Goal: Task Accomplishment & Management: Manage account settings

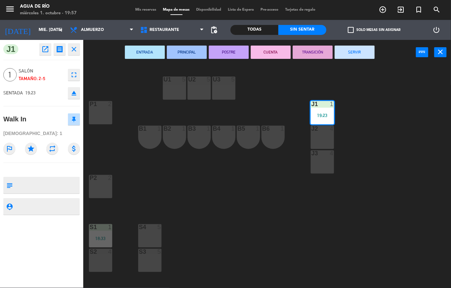
click at [352, 53] on button "SERVIR" at bounding box center [355, 52] width 40 height 13
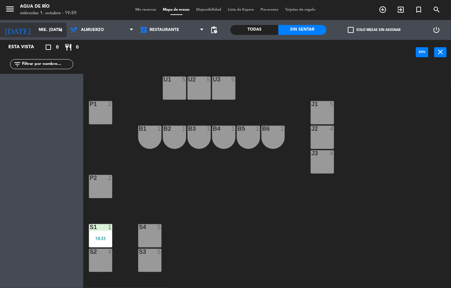
click at [35, 31] on input "mié. [DATE]" at bounding box center [63, 29] width 56 height 11
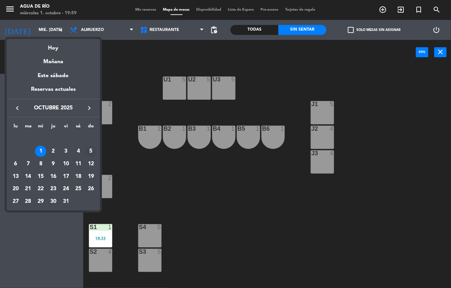
click at [91, 151] on div "5" at bounding box center [90, 151] width 11 height 11
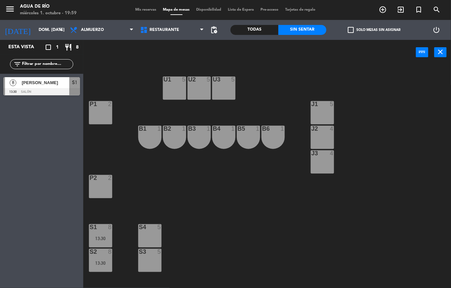
click at [105, 230] on div at bounding box center [100, 228] width 11 height 6
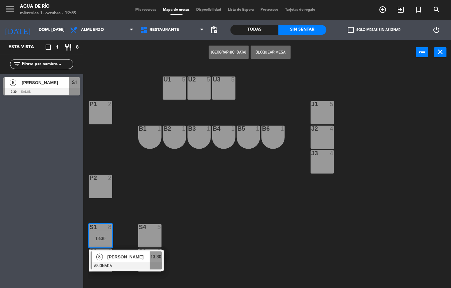
click at [133, 257] on span "[PERSON_NAME]" at bounding box center [128, 257] width 43 height 7
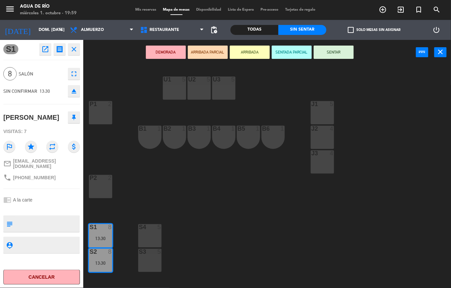
click at [318, 114] on div "J1 5" at bounding box center [322, 112] width 23 height 23
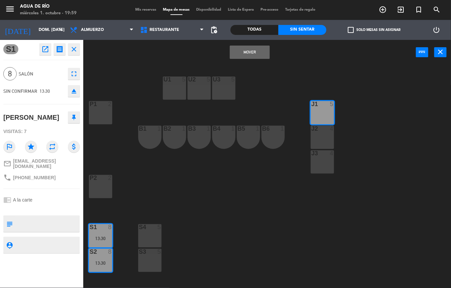
click at [330, 147] on div "J2 4" at bounding box center [322, 137] width 23 height 23
click at [246, 68] on div "U1 5 U2 5 U3 5 J1 5 P1 2 J2 4 B1 1 B2 1 B3 1 B4 1 B5 1 B6 1 J3 4 P2 2 S1 8 13:3…" at bounding box center [269, 177] width 363 height 224
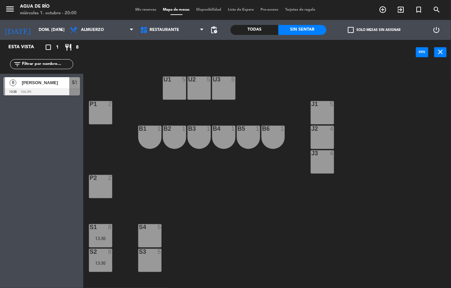
click at [105, 240] on div "13:30" at bounding box center [100, 239] width 23 height 5
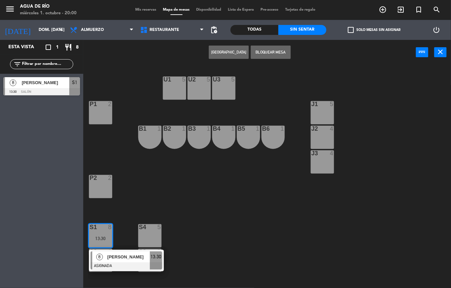
click at [143, 252] on div "[PERSON_NAME]" at bounding box center [128, 257] width 43 height 11
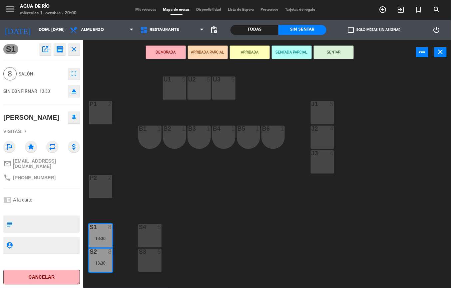
click at [322, 141] on div "J2 4" at bounding box center [322, 137] width 23 height 23
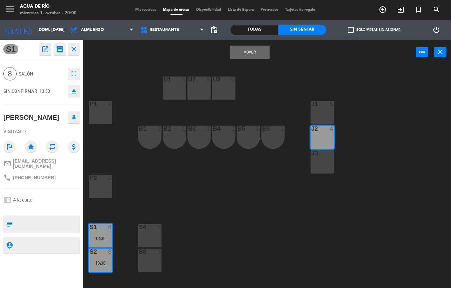
click at [326, 110] on div "J1 5" at bounding box center [322, 112] width 23 height 23
click at [250, 56] on button "Mover y Unir" at bounding box center [250, 52] width 40 height 13
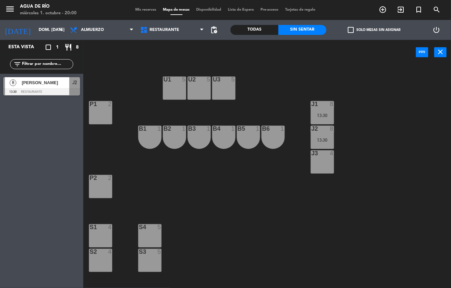
click at [215, 29] on span "pending_actions" at bounding box center [214, 30] width 8 height 8
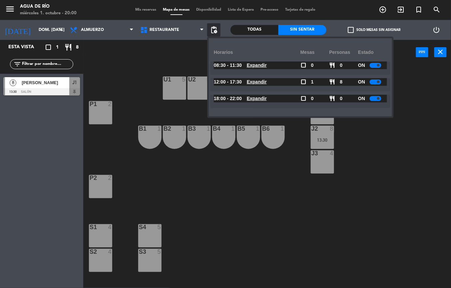
click at [374, 100] on div at bounding box center [376, 98] width 12 height 5
click at [257, 81] on u "Expandir" at bounding box center [257, 81] width 20 height 5
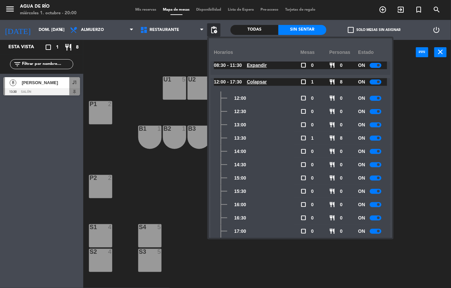
scroll to position [38, 0]
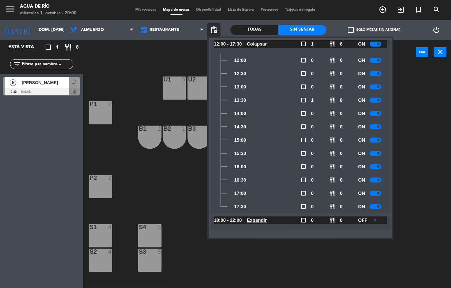
click at [379, 207] on span at bounding box center [378, 207] width 3 height 3
click at [376, 192] on div at bounding box center [376, 193] width 12 height 5
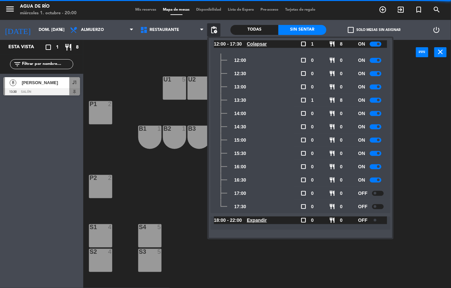
click at [379, 180] on span at bounding box center [378, 180] width 3 height 3
click at [377, 167] on div at bounding box center [376, 167] width 12 height 5
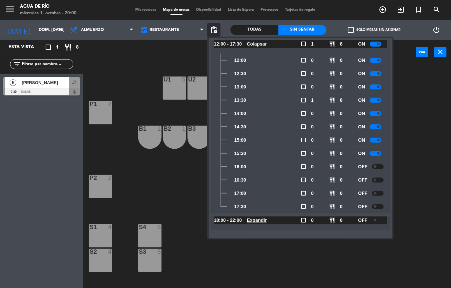
click at [375, 154] on div at bounding box center [376, 153] width 12 height 5
click at [419, 115] on div "U1 5 U2 5 U3 5 J1 8 13:30 P1 2 J2 8 13:30 B1 1 B2 1 B3 1 B4 1 B5 1 B6 1 J3 4 P2…" at bounding box center [269, 177] width 363 height 224
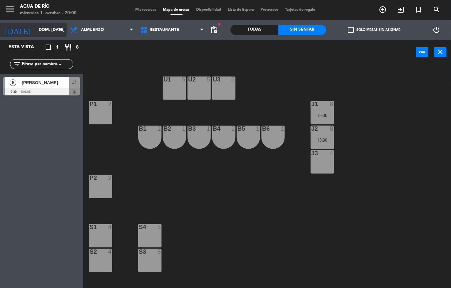
click at [41, 30] on input "dom. [DATE]" at bounding box center [63, 29] width 56 height 11
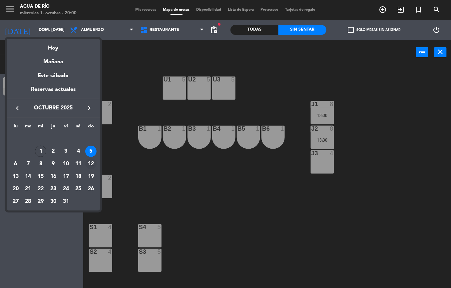
click at [91, 164] on div "12" at bounding box center [90, 164] width 11 height 11
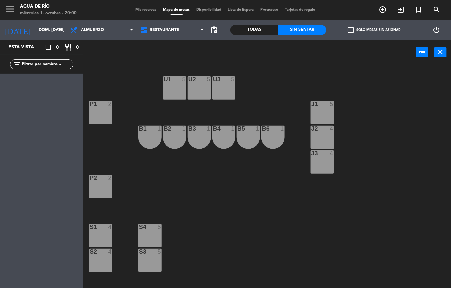
click at [210, 33] on span "pending_actions" at bounding box center [214, 30] width 8 height 8
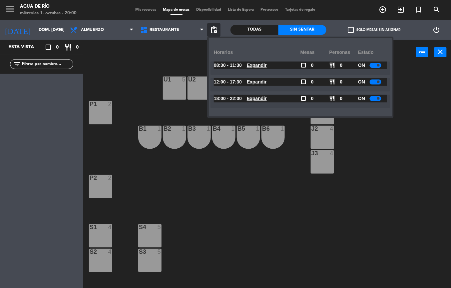
click at [259, 99] on u "Expandir" at bounding box center [257, 98] width 20 height 5
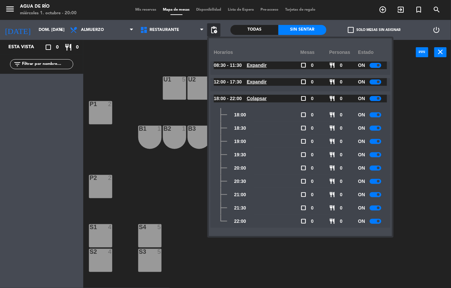
click at [300, 272] on div "U1 5 U2 5 U3 5 J1 5 P1 2 J2 4 B1 1 B2 1 B3 1 B4 1 B5 1 B6 1 J3 4 P2 2 S1 4 S4 5…" at bounding box center [269, 177] width 363 height 224
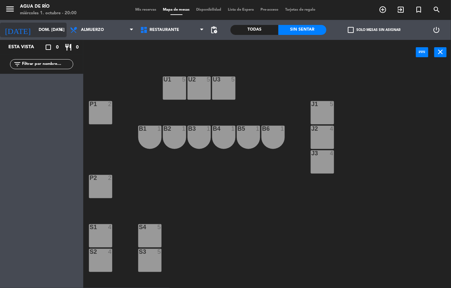
click at [39, 31] on input "dom. [DATE]" at bounding box center [63, 29] width 56 height 11
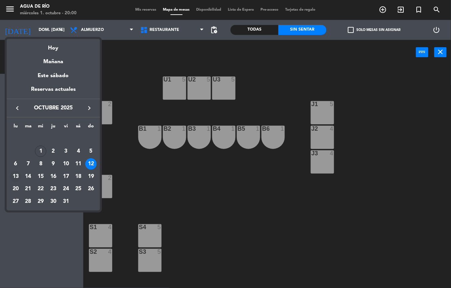
click at [14, 174] on div "13" at bounding box center [15, 176] width 11 height 11
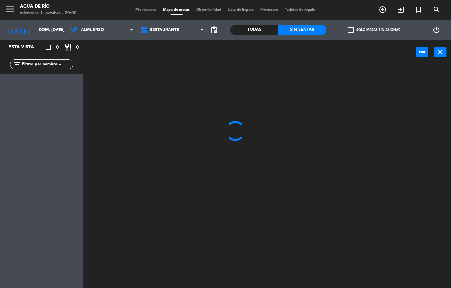
type input "lun. [DATE]"
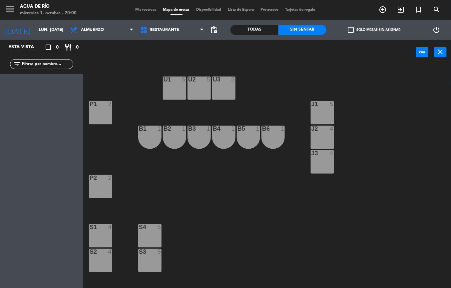
click at [214, 28] on span "pending_actions" at bounding box center [214, 30] width 8 height 8
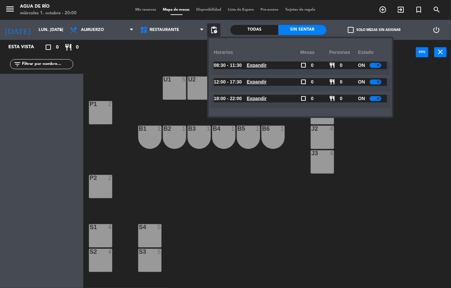
click at [263, 99] on u "Expandir" at bounding box center [257, 98] width 20 height 5
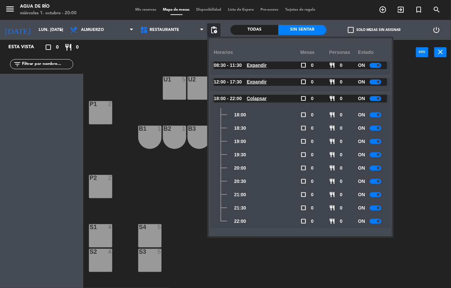
click at [376, 99] on div at bounding box center [376, 98] width 12 height 5
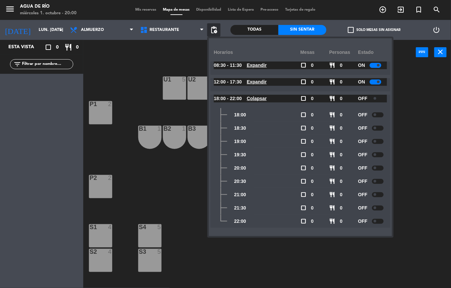
click at [267, 79] on u "Expandir" at bounding box center [257, 81] width 20 height 5
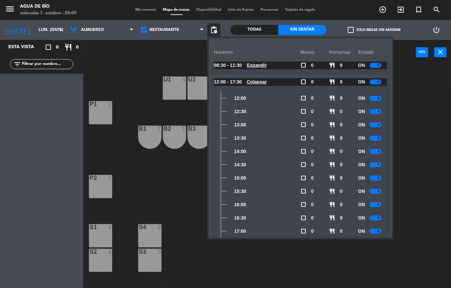
click at [372, 231] on div at bounding box center [376, 231] width 12 height 5
click at [375, 219] on div at bounding box center [376, 218] width 12 height 5
click at [376, 205] on div at bounding box center [376, 205] width 12 height 5
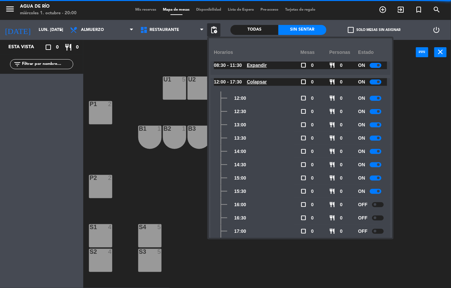
click at [376, 189] on div at bounding box center [376, 191] width 12 height 5
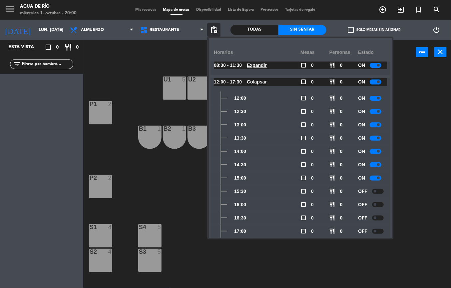
click at [373, 178] on div at bounding box center [376, 178] width 12 height 5
click at [435, 164] on div "U1 5 U2 5 U3 5 J1 5 P1 2 J2 4 B1 1 B2 1 B3 1 B4 1 B5 1 B6 1 J3 4 P2 2 S1 4 S4 5…" at bounding box center [269, 177] width 363 height 224
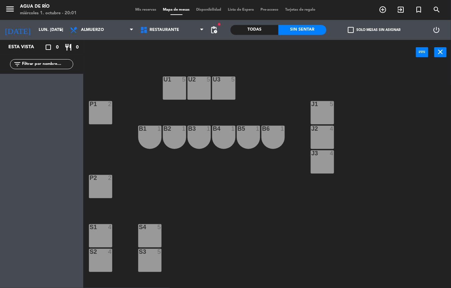
click at [228, 226] on div "U1 5 U2 5 U3 5 J1 5 P1 2 J2 4 B1 1 B2 1 B3 1 B4 1 B5 1 B6 1 J3 4 P2 2 S1 4 S4 5…" at bounding box center [269, 177] width 363 height 224
click at [388, 218] on div "U1 5 U2 5 U3 5 J1 5 P1 2 J2 4 B1 1 B2 1 B3 1 B4 1 B5 1 B6 1 J3 4 P2 2 S1 4 S4 5…" at bounding box center [269, 177] width 363 height 224
click at [374, 194] on div "U1 5 U2 5 U3 5 J1 5 P1 2 J2 4 B1 1 B2 1 B3 1 B4 1 B5 1 B6 1 J3 4 P2 2 S1 4 S4 5…" at bounding box center [269, 177] width 363 height 224
click at [118, 70] on div "U1 5 U2 5 U3 5 J1 5 P1 2 J2 4 B1 1 B2 1 B3 1 B4 1 B5 1 B6 1 J3 4 P2 2 S1 4 S4 5…" at bounding box center [269, 177] width 363 height 224
click at [318, 111] on div "J1 5" at bounding box center [322, 112] width 23 height 23
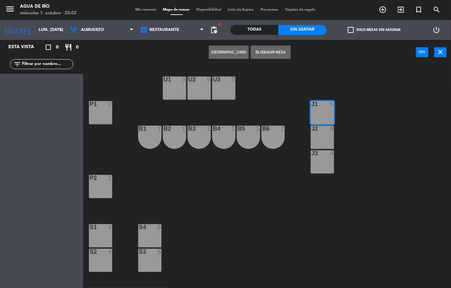
click at [223, 50] on button "[GEOGRAPHIC_DATA]" at bounding box center [229, 52] width 40 height 13
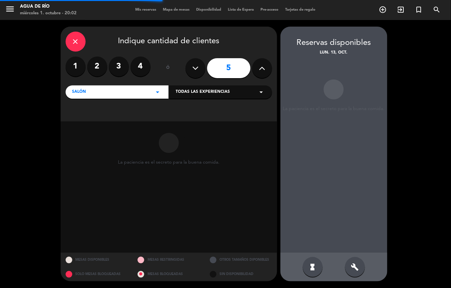
click at [78, 34] on div "close" at bounding box center [76, 42] width 20 height 20
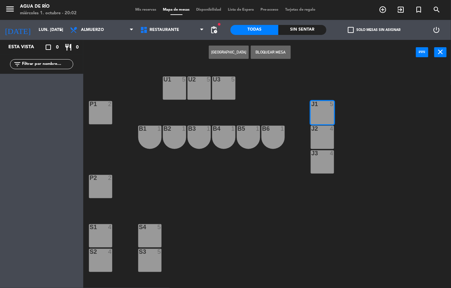
click at [322, 115] on div "J1 5" at bounding box center [322, 112] width 23 height 23
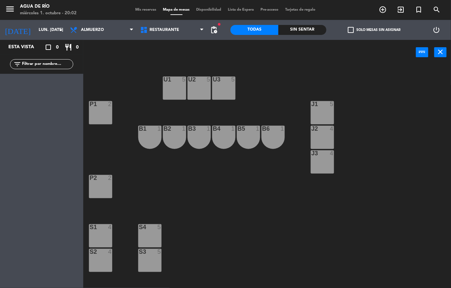
click at [315, 116] on div "J1 5" at bounding box center [322, 112] width 23 height 23
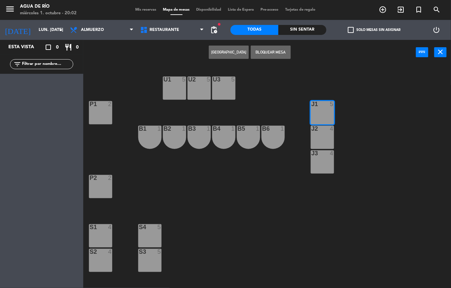
click at [401, 118] on div "U1 5 U2 5 U3 5 J1 5 P1 2 J2 4 B1 1 B2 1 B3 1 B4 1 B5 1 B6 1 J3 4 P2 2 S1 4 S4 5…" at bounding box center [269, 177] width 363 height 224
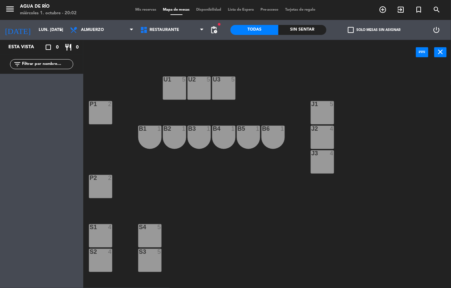
click at [300, 31] on div "Sin sentar" at bounding box center [302, 30] width 48 height 10
click at [322, 122] on div "J1 5" at bounding box center [322, 112] width 23 height 23
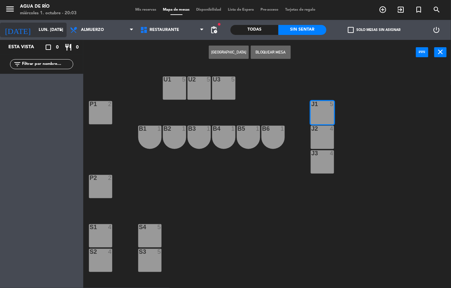
click at [54, 32] on input "lun. [DATE]" at bounding box center [63, 29] width 56 height 11
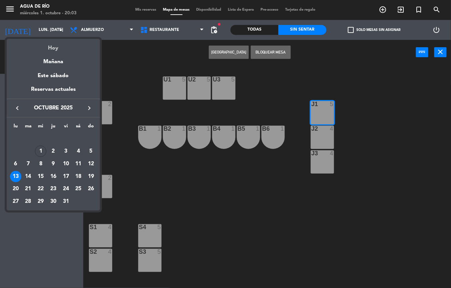
click at [55, 48] on div "Hoy" at bounding box center [53, 46] width 93 height 14
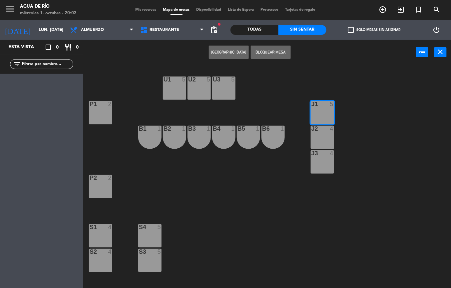
type input "mié. [DATE]"
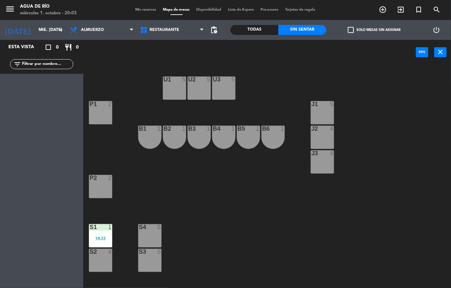
click at [322, 107] on div at bounding box center [322, 104] width 11 height 6
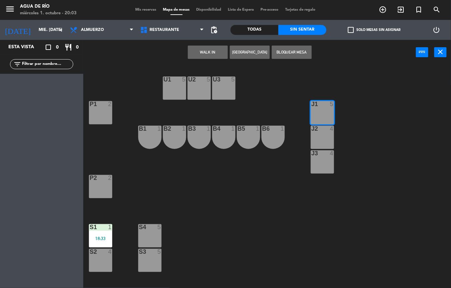
click at [207, 51] on button "WALK IN" at bounding box center [208, 52] width 40 height 13
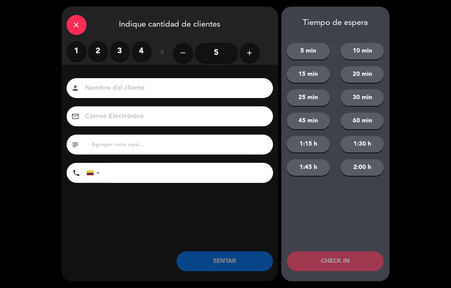
click at [79, 48] on label "1" at bounding box center [77, 51] width 20 height 20
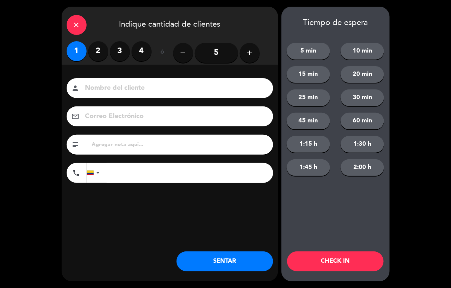
click at [230, 256] on button "SENTAR" at bounding box center [225, 262] width 97 height 20
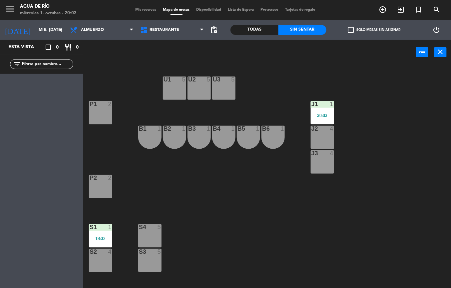
click at [102, 237] on div "18:33" at bounding box center [100, 239] width 23 height 5
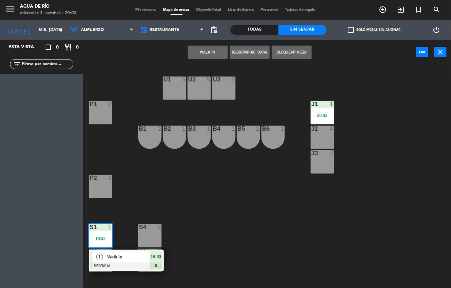
click at [139, 254] on span "Walk In" at bounding box center [128, 257] width 43 height 7
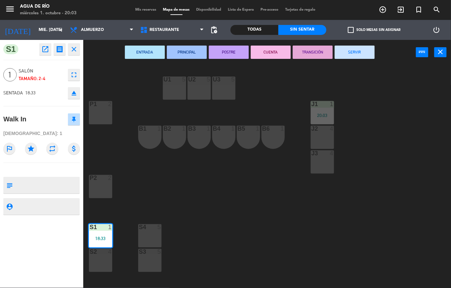
click at [75, 75] on icon "fullscreen" at bounding box center [74, 75] width 8 height 8
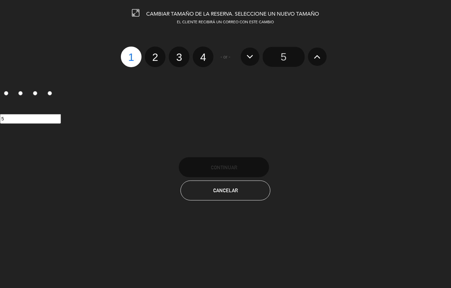
click at [199, 59] on label "4" at bounding box center [203, 57] width 21 height 21
click at [200, 54] on input "4" at bounding box center [202, 51] width 4 height 4
radio input "true"
radio input "false"
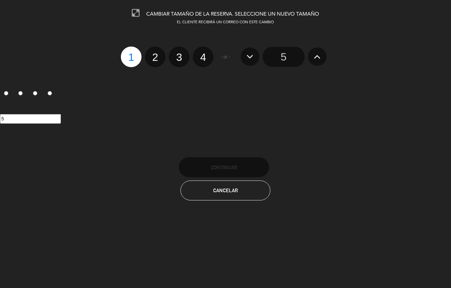
radio input "false"
radio input "true"
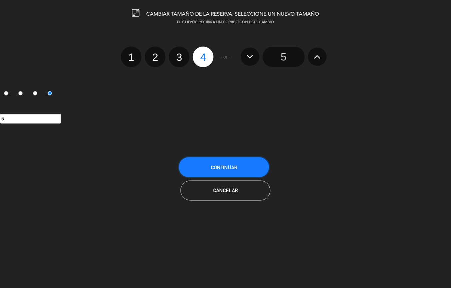
click at [247, 174] on button "Continuar" at bounding box center [224, 168] width 90 height 20
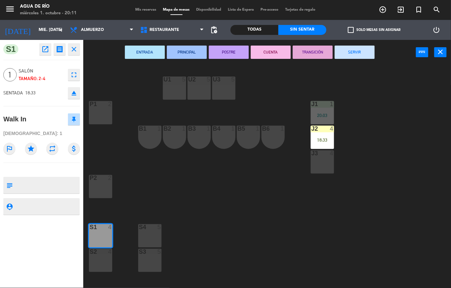
click at [401, 163] on div "U1 5 U2 5 U3 5 J1 1 20:03 P1 2 J2 4 18:33 B1 1 B2 1 B3 1 B4 1 B5 1 B6 1 J3 4 P2…" at bounding box center [269, 177] width 363 height 224
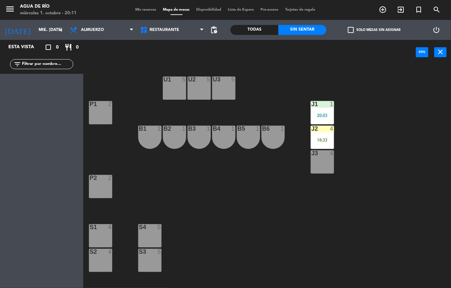
click at [322, 140] on div "18:33" at bounding box center [322, 140] width 23 height 5
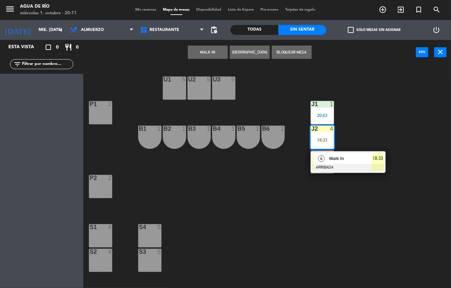
click at [369, 162] on span "Walk In" at bounding box center [350, 158] width 43 height 7
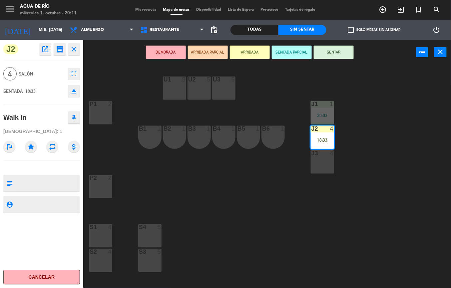
click at [379, 87] on div "U1 5 U2 5 U3 5 J1 1 20:03 P1 2 J2 4 18:33 B1 1 B2 1 B3 1 B4 1 B5 1 B6 1 J3 4 P2…" at bounding box center [269, 177] width 363 height 224
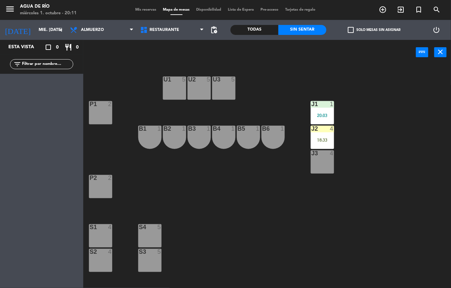
click at [322, 135] on div "J2 4 18:33" at bounding box center [322, 137] width 23 height 23
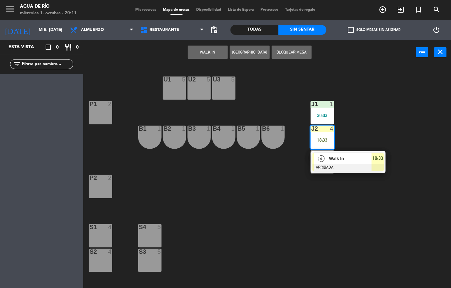
click at [344, 163] on div "Walk In" at bounding box center [349, 158] width 43 height 11
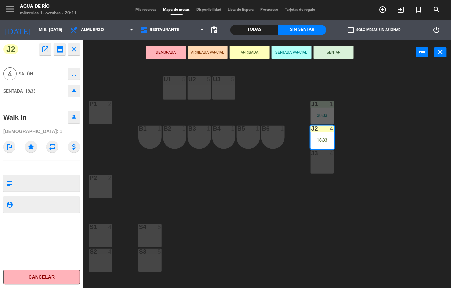
click at [53, 275] on button "Cancelar" at bounding box center [41, 277] width 77 height 15
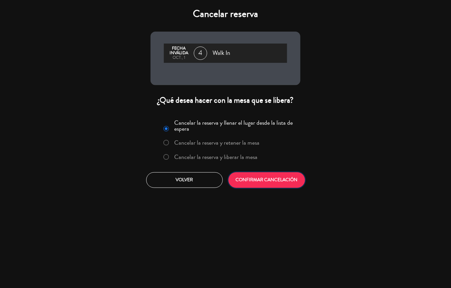
click at [293, 177] on button "CONFIRMAR CANCELACIÓN" at bounding box center [267, 181] width 77 height 16
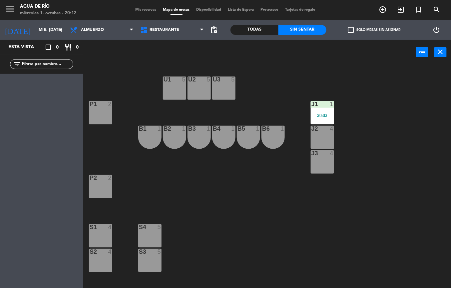
click at [99, 233] on div "S1 4" at bounding box center [100, 236] width 23 height 23
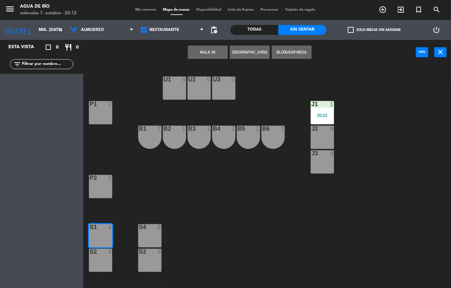
click at [205, 59] on button "WALK IN" at bounding box center [208, 52] width 40 height 13
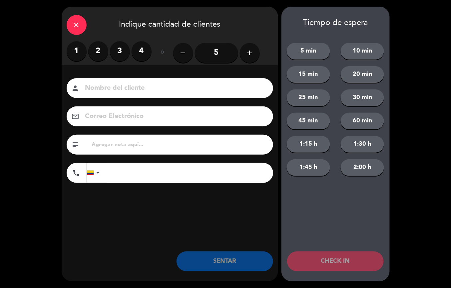
click at [101, 50] on label "2" at bounding box center [98, 51] width 20 height 20
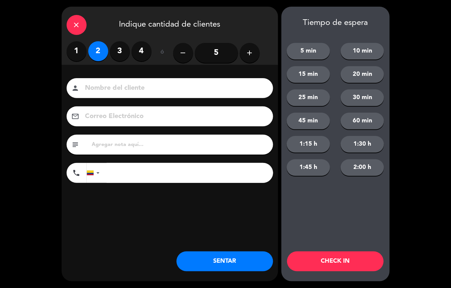
click at [120, 51] on label "3" at bounding box center [120, 51] width 20 height 20
click at [207, 262] on button "SENTAR" at bounding box center [225, 262] width 97 height 20
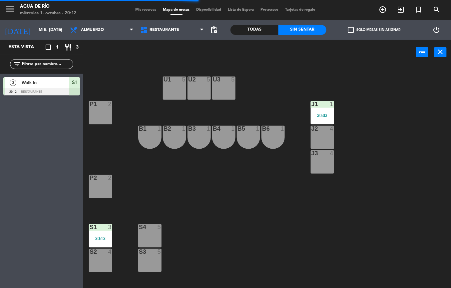
click at [154, 228] on div at bounding box center [149, 228] width 11 height 6
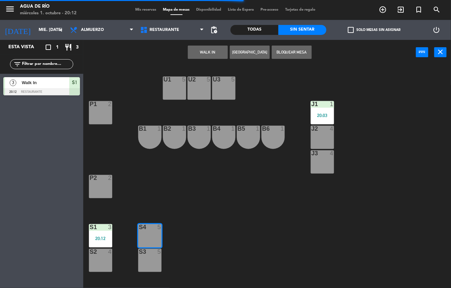
click at [199, 58] on button "WALK IN" at bounding box center [208, 52] width 40 height 13
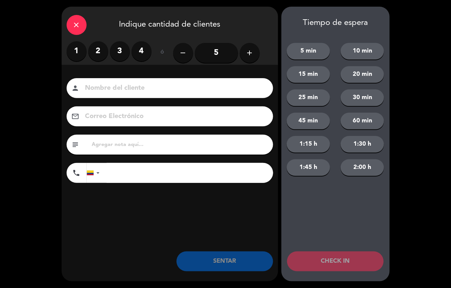
click at [98, 50] on label "2" at bounding box center [98, 51] width 20 height 20
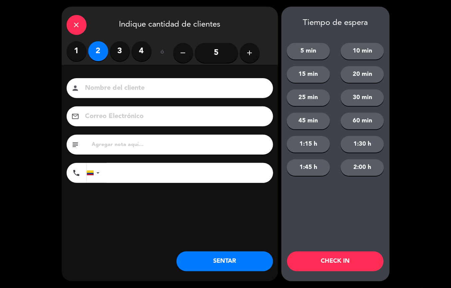
click at [207, 281] on div "close Indique cantidad de clientes 1 2 3 4 ó remove 5 add Nombre del cliente pe…" at bounding box center [170, 144] width 217 height 275
click at [228, 263] on button "SENTAR" at bounding box center [225, 262] width 97 height 20
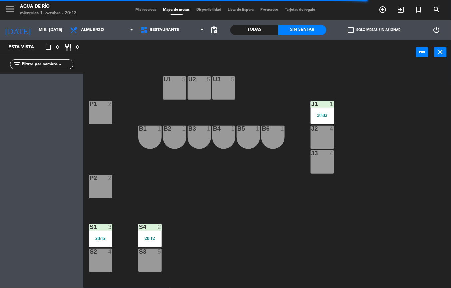
click at [318, 135] on div "J2 4" at bounding box center [322, 137] width 23 height 23
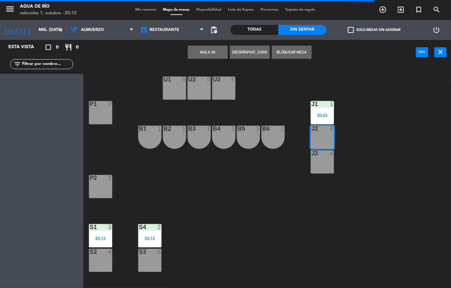
click at [204, 52] on button "WALK IN" at bounding box center [208, 52] width 40 height 13
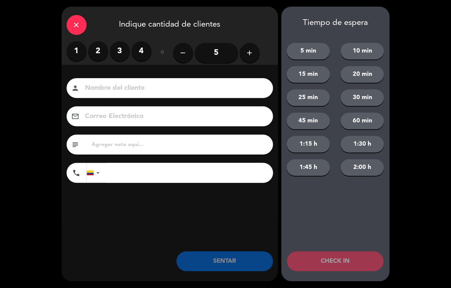
click at [99, 44] on label "2" at bounding box center [98, 51] width 20 height 20
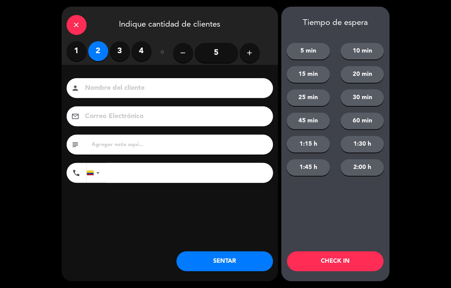
click at [193, 256] on button "SENTAR" at bounding box center [225, 262] width 97 height 20
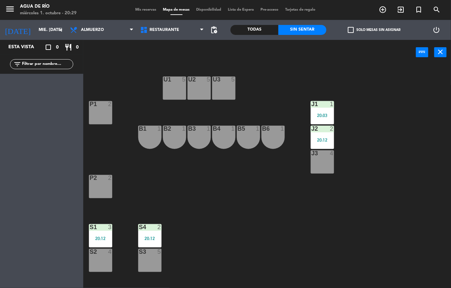
click at [106, 239] on div "20:12" at bounding box center [100, 239] width 23 height 5
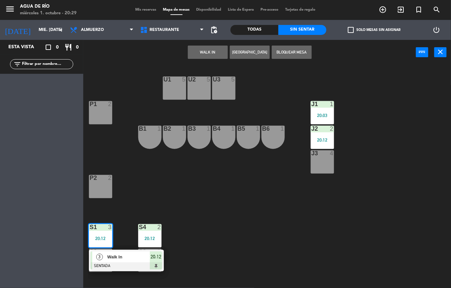
click at [131, 256] on span "Walk In" at bounding box center [128, 257] width 43 height 7
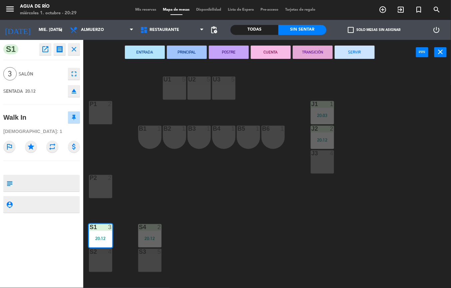
click at [355, 46] on button "SERVIR" at bounding box center [355, 52] width 40 height 13
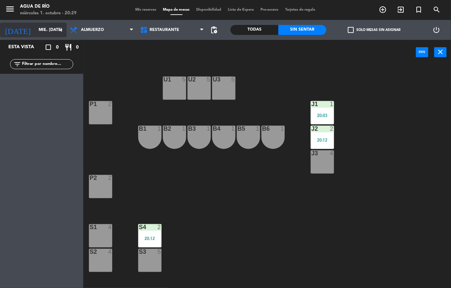
click at [55, 32] on input "mié. [DATE]" at bounding box center [63, 29] width 56 height 11
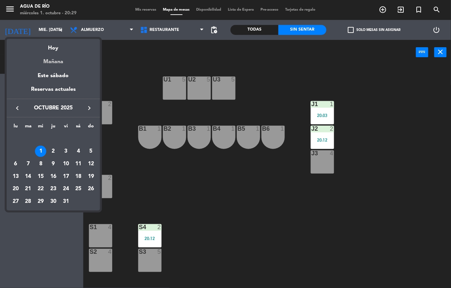
click at [66, 60] on div "Mañana" at bounding box center [53, 60] width 93 height 14
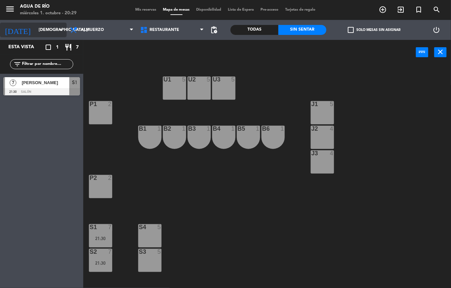
click at [59, 32] on icon "arrow_drop_down" at bounding box center [61, 30] width 8 height 8
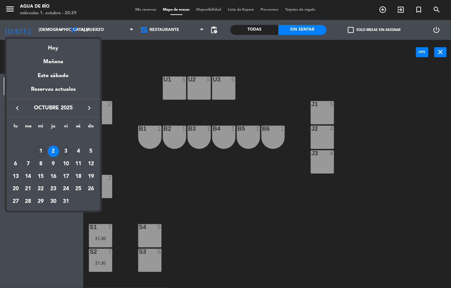
click at [66, 151] on div "3" at bounding box center [65, 151] width 11 height 11
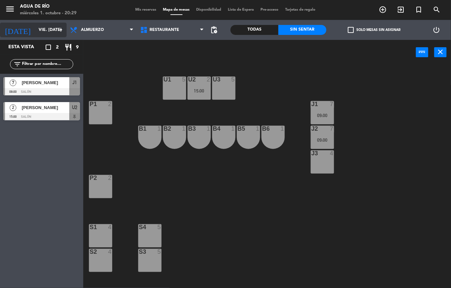
click at [53, 30] on input "vie. [DATE]" at bounding box center [63, 29] width 56 height 11
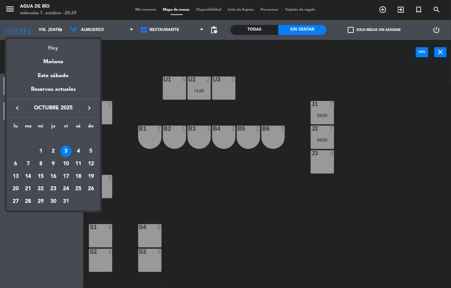
click at [65, 41] on div "Hoy" at bounding box center [53, 46] width 93 height 14
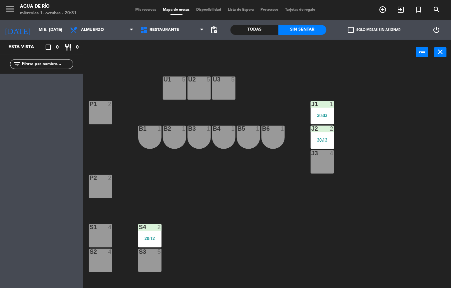
click at [144, 237] on div "20:12" at bounding box center [149, 239] width 23 height 5
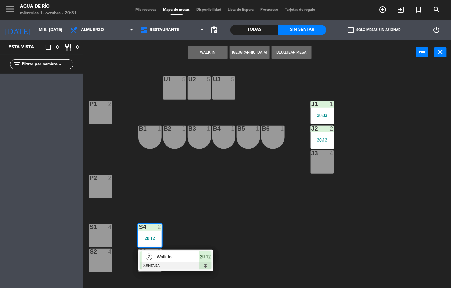
click at [189, 255] on span "Walk In" at bounding box center [178, 257] width 43 height 7
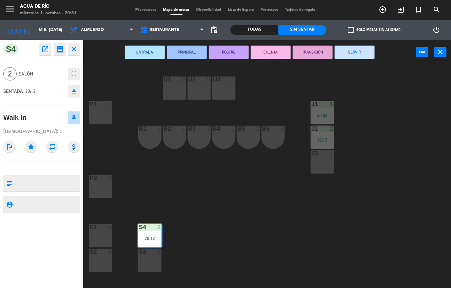
click at [356, 51] on button "SERVIR" at bounding box center [355, 52] width 40 height 13
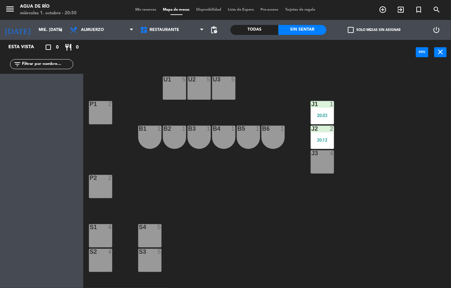
click at [8, 11] on icon "menu" at bounding box center [10, 9] width 10 height 10
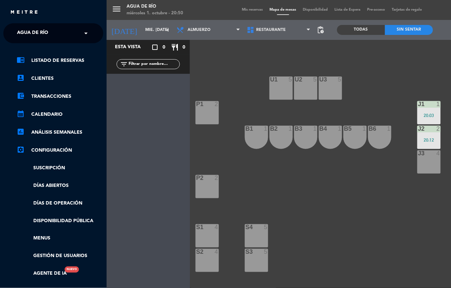
click at [54, 34] on div "× Agua de río" at bounding box center [36, 33] width 44 height 14
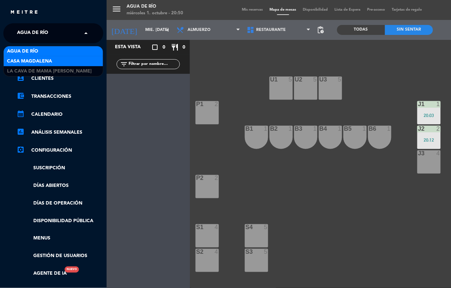
click at [54, 60] on div "Casa Magdalena" at bounding box center [53, 61] width 99 height 10
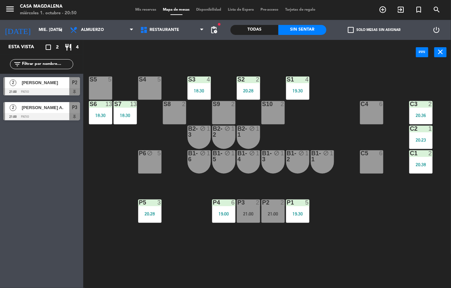
click at [333, 122] on div "S5 5 S4 5 S3 4 18:30 S2 2 20:28 S1 4 19:30 S6 13 18:30 S7 13 18:30 S8 2 S9 2 S1…" at bounding box center [269, 177] width 363 height 224
click at [244, 221] on div "P3 2 21:00" at bounding box center [248, 211] width 23 height 23
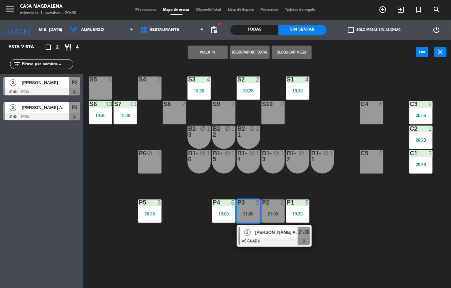
click at [348, 238] on div "S5 5 S4 5 S3 4 18:30 S2 2 20:28 S1 4 19:30 S6 13 18:30 S7 13 18:30 S8 2 S9 2 S1…" at bounding box center [269, 177] width 363 height 224
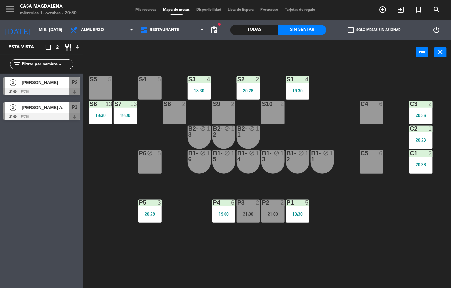
click at [271, 203] on div at bounding box center [272, 203] width 11 height 6
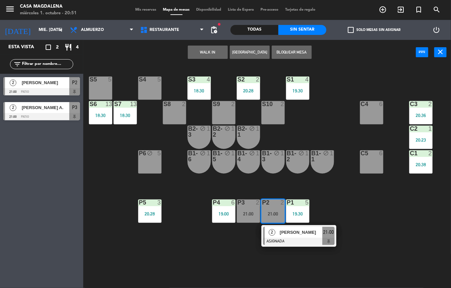
click at [318, 231] on span "[PERSON_NAME]" at bounding box center [301, 232] width 43 height 7
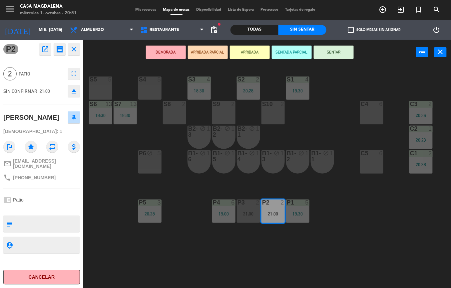
click at [338, 53] on button "SENTAR" at bounding box center [334, 52] width 40 height 13
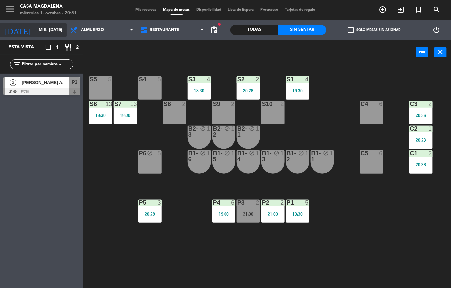
click at [36, 30] on input "mié. [DATE]" at bounding box center [63, 29] width 56 height 11
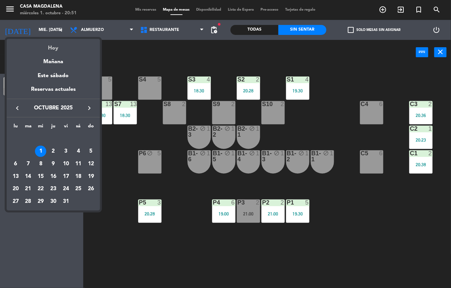
click at [49, 49] on div "Hoy" at bounding box center [53, 46] width 93 height 14
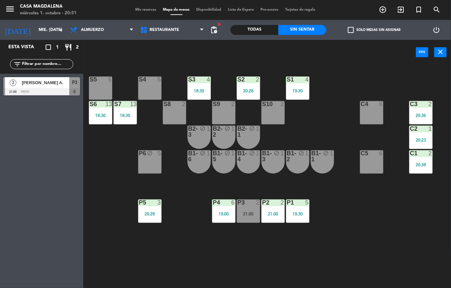
click at [6, 10] on icon "menu" at bounding box center [10, 9] width 10 height 10
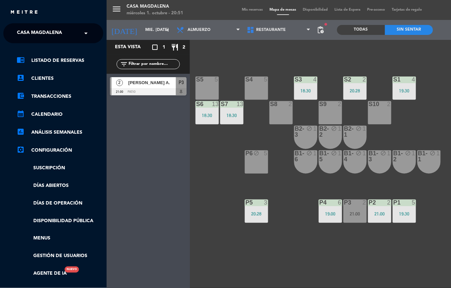
click at [75, 11] on div "close" at bounding box center [56, 12] width 92 height 8
click at [140, 36] on div "menu Casa [PERSON_NAME] miércoles 1. octubre - 20:51 Mis reservas Mapa de mesas…" at bounding box center [332, 144] width 451 height 288
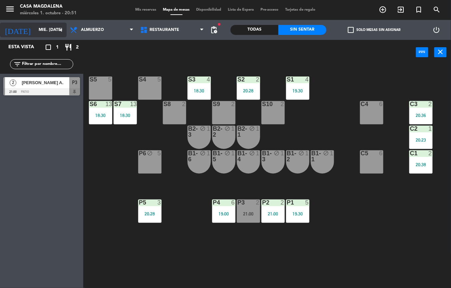
click at [35, 30] on input "mié. [DATE]" at bounding box center [63, 29] width 56 height 11
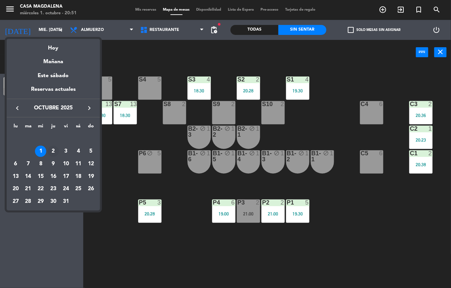
click at [52, 154] on div "2" at bounding box center [53, 151] width 11 height 11
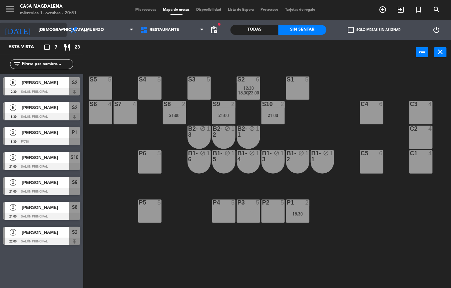
click at [35, 29] on input "[DEMOGRAPHIC_DATA] [DATE]" at bounding box center [63, 29] width 56 height 11
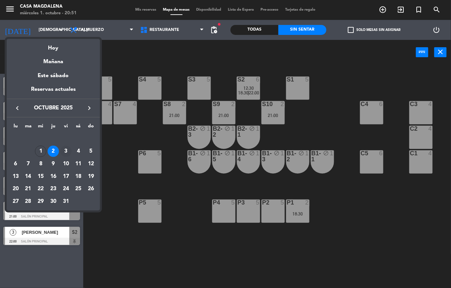
click at [67, 151] on div "3" at bounding box center [65, 151] width 11 height 11
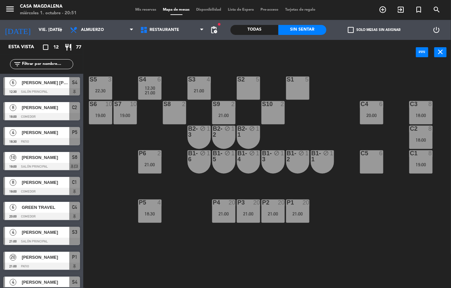
click at [414, 161] on div "C1 8 19:00" at bounding box center [420, 162] width 23 height 23
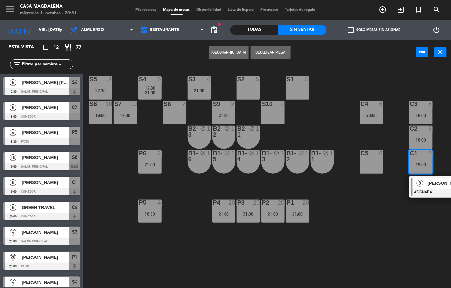
click at [359, 252] on div "S5 3 22:30 S4 6 12:30 21:00 S3 4 21:00 S2 5 S1 5 S6 10 19:00 S7 10 19:00 S8 2 S…" at bounding box center [269, 177] width 363 height 224
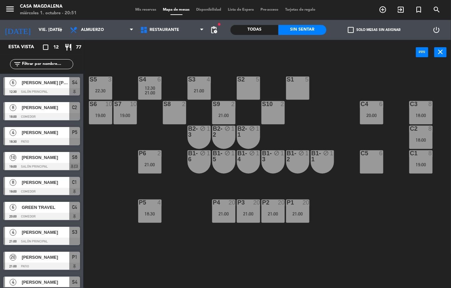
click at [280, 216] on div "21:00" at bounding box center [272, 214] width 23 height 5
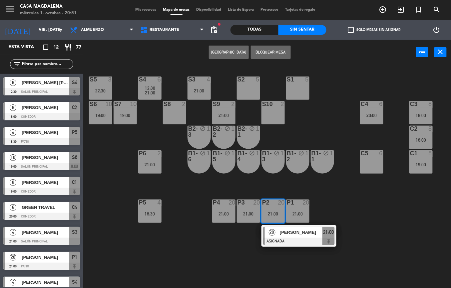
click at [305, 233] on span "[PERSON_NAME]" at bounding box center [301, 232] width 43 height 7
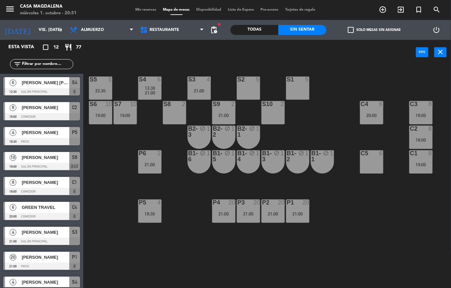
click at [130, 263] on div "S5 3 22:30 S4 6 12:30 21:00 S3 4 21:00 S2 5 S1 5 S6 10 19:00 S7 10 19:00 S8 2 S…" at bounding box center [269, 177] width 363 height 224
click at [106, 103] on div "10" at bounding box center [109, 104] width 7 height 6
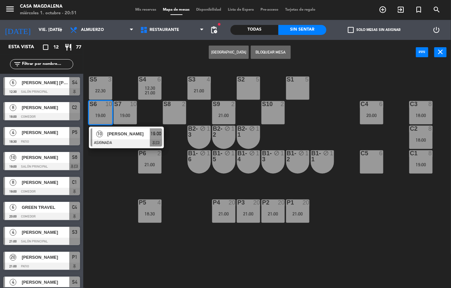
click at [147, 264] on div "S5 3 22:30 S4 6 12:30 21:00 S3 4 21:00 S2 5 S1 5 S6 10 19:00 10 [PERSON_NAME] A…" at bounding box center [269, 177] width 363 height 224
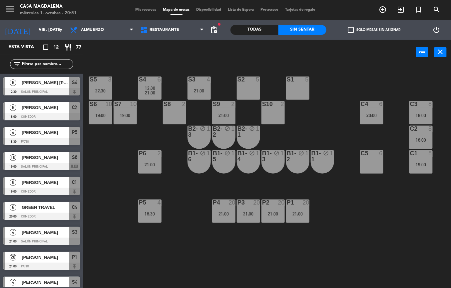
click at [423, 163] on div "19:00" at bounding box center [420, 165] width 23 height 5
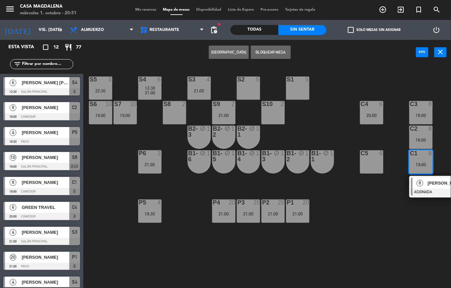
click at [428, 190] on div at bounding box center [447, 192] width 72 height 7
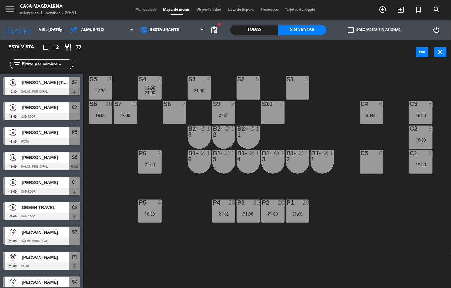
click at [324, 226] on div "S5 3 22:30 S4 6 12:30 21:00 S3 4 21:00 S2 5 S1 5 S6 10 19:00 S7 10 19:00 S8 2 S…" at bounding box center [269, 177] width 363 height 224
click at [424, 107] on div at bounding box center [420, 104] width 11 height 6
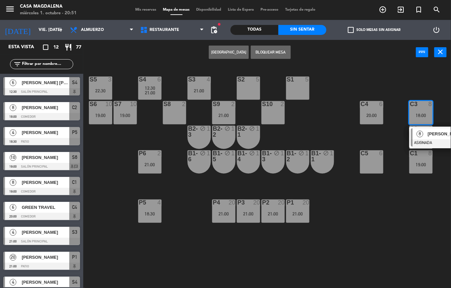
click at [358, 252] on div "S5 3 22:30 S4 6 12:30 21:00 S3 4 21:00 S2 5 S1 5 S6 10 19:00 S7 10 19:00 S8 2 S…" at bounding box center [269, 177] width 363 height 224
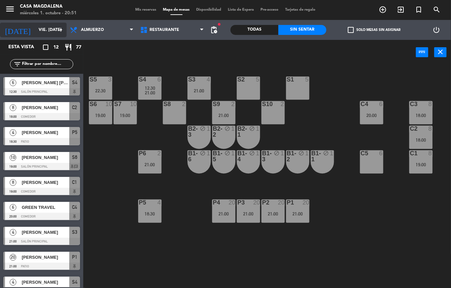
click at [35, 30] on input "vie. [DATE]" at bounding box center [63, 29] width 56 height 11
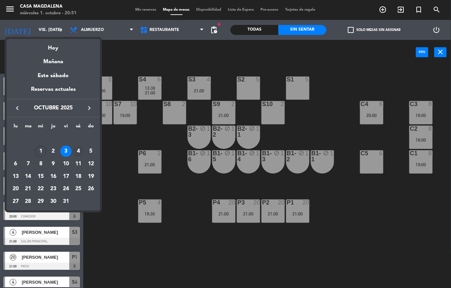
click at [77, 150] on div "4" at bounding box center [78, 151] width 11 height 11
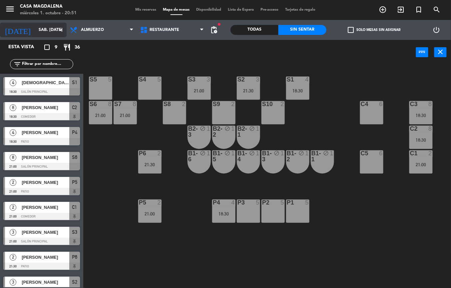
click at [35, 35] on input "sáb. [DATE]" at bounding box center [63, 29] width 56 height 11
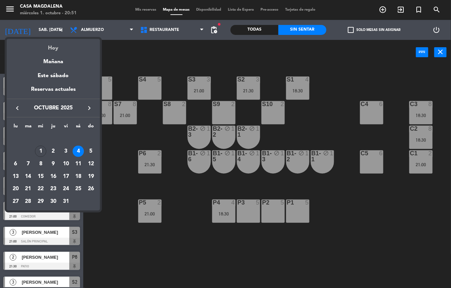
click at [51, 50] on div "Hoy" at bounding box center [53, 46] width 93 height 14
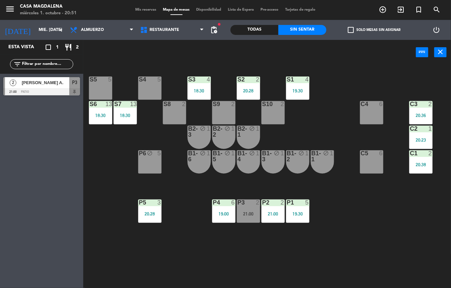
click at [205, 86] on div "S3 4 18:30" at bounding box center [199, 88] width 23 height 23
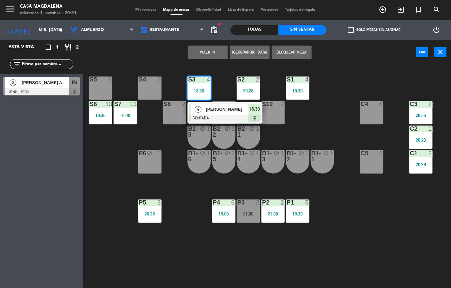
click at [211, 108] on span "[PERSON_NAME]" at bounding box center [227, 109] width 43 height 7
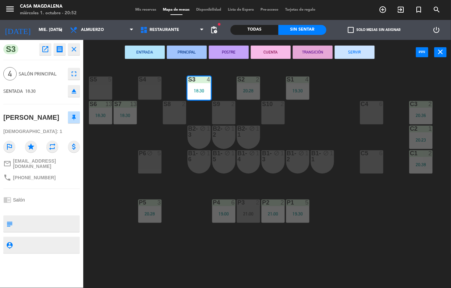
click at [360, 57] on button "SERVIR" at bounding box center [355, 52] width 40 height 13
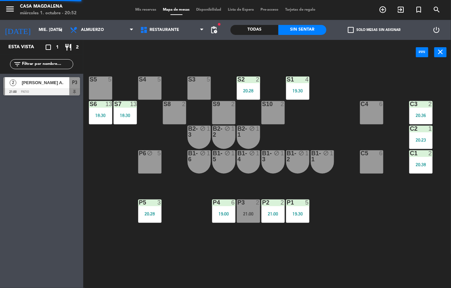
click at [424, 115] on div "20:36" at bounding box center [420, 115] width 23 height 5
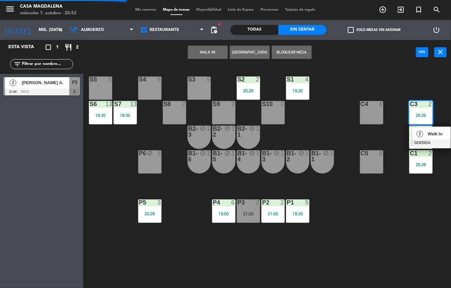
click at [436, 133] on span "Walk In" at bounding box center [449, 134] width 43 height 7
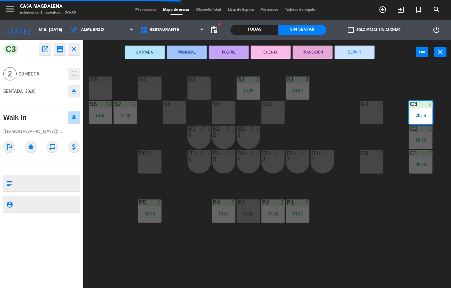
click at [195, 87] on div "S3 5" at bounding box center [199, 88] width 23 height 23
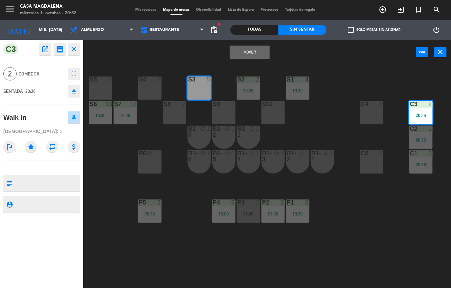
click at [257, 48] on button "Mover" at bounding box center [250, 52] width 40 height 13
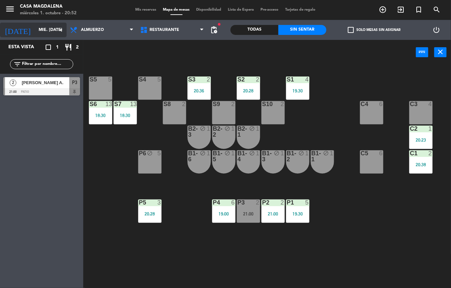
click at [35, 29] on input "mié. [DATE]" at bounding box center [63, 29] width 56 height 11
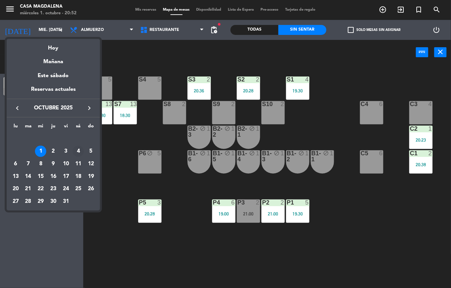
click at [78, 151] on div "4" at bounding box center [78, 151] width 11 height 11
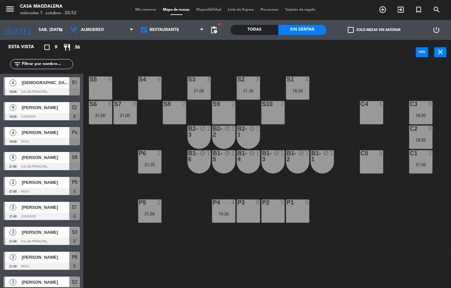
click at [427, 174] on div "C1 2 21:00" at bounding box center [420, 162] width 23 height 23
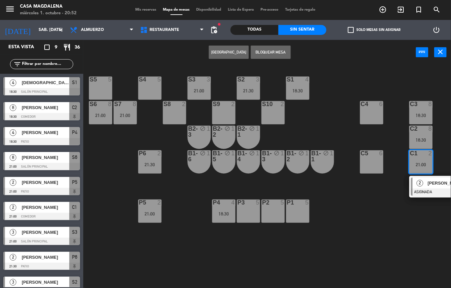
click at [434, 193] on div at bounding box center [447, 192] width 72 height 7
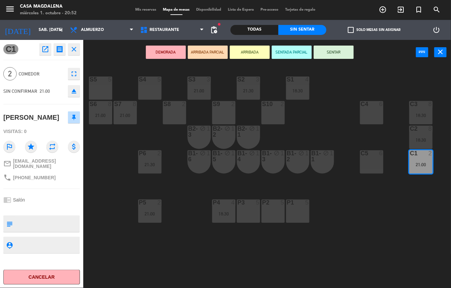
click at [153, 93] on div "S4 5" at bounding box center [149, 88] width 23 height 23
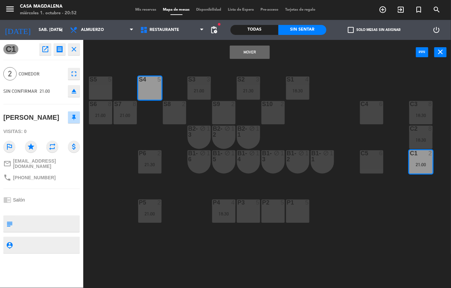
click at [245, 56] on button "Mover" at bounding box center [250, 52] width 40 height 13
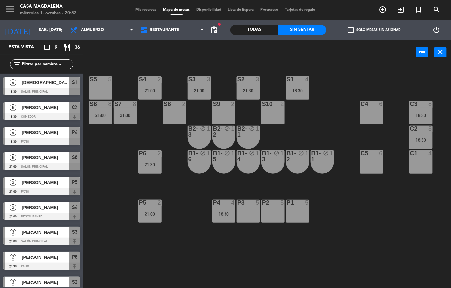
click at [130, 118] on div "21:00" at bounding box center [125, 115] width 23 height 5
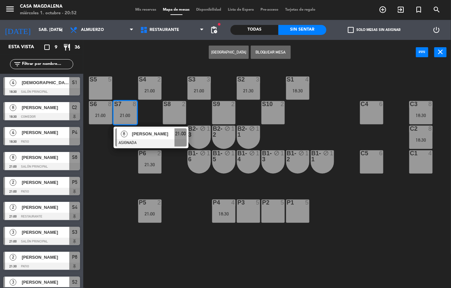
click at [151, 144] on div at bounding box center [151, 143] width 72 height 7
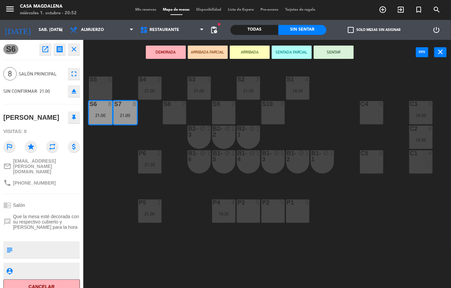
click at [422, 165] on div "C1 4" at bounding box center [420, 162] width 23 height 23
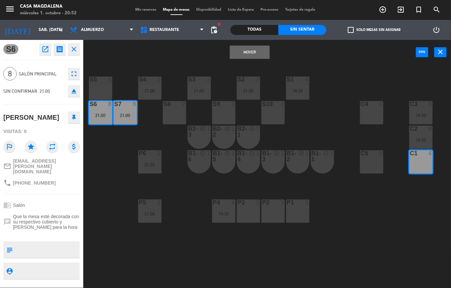
click at [244, 52] on button "Mover" at bounding box center [250, 52] width 40 height 13
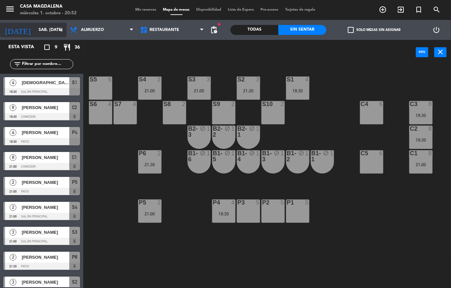
click at [35, 32] on input "sáb. [DATE]" at bounding box center [63, 29] width 56 height 11
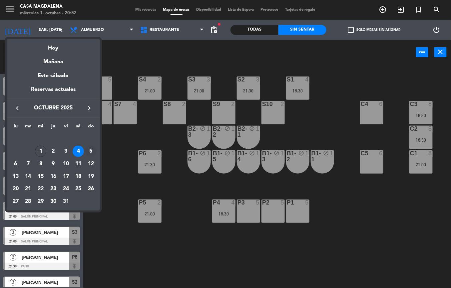
click at [91, 150] on div "5" at bounding box center [90, 151] width 11 height 11
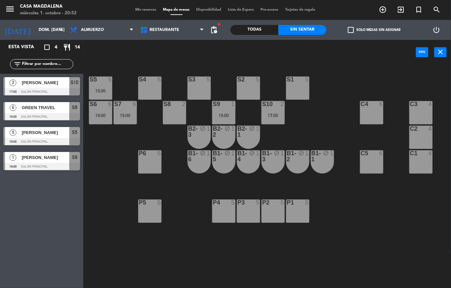
click at [122, 111] on div "S7 6 19:00" at bounding box center [125, 112] width 23 height 23
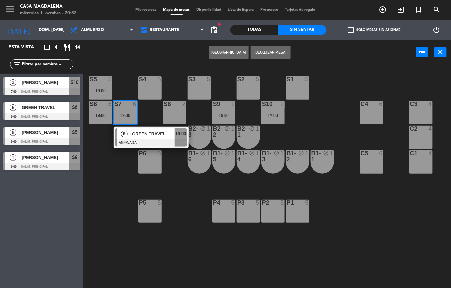
click at [133, 138] on span "GREEN TRAVEL" at bounding box center [153, 134] width 43 height 7
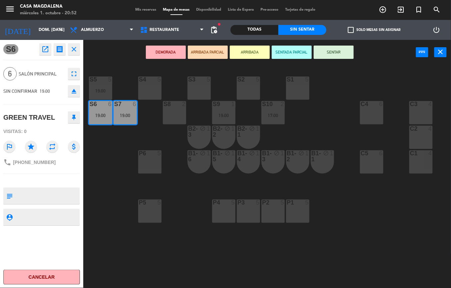
click at [158, 92] on div "S4 5" at bounding box center [149, 88] width 23 height 23
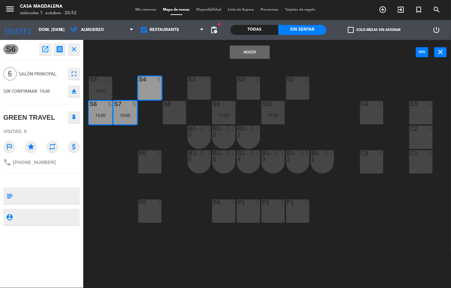
click at [242, 56] on button "Mover" at bounding box center [250, 52] width 40 height 13
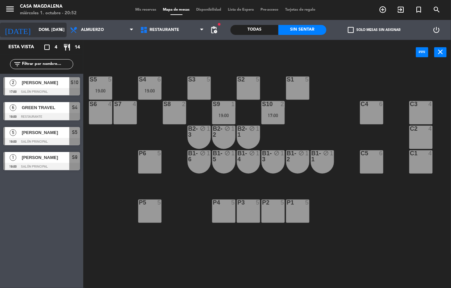
click at [35, 30] on input "dom. [DATE]" at bounding box center [63, 29] width 56 height 11
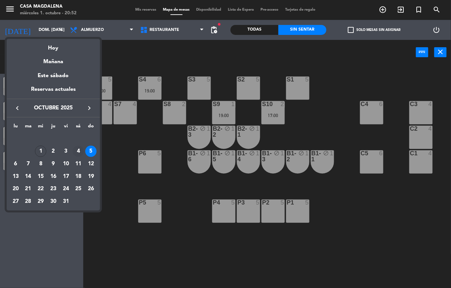
click at [78, 150] on div "4" at bounding box center [78, 151] width 11 height 11
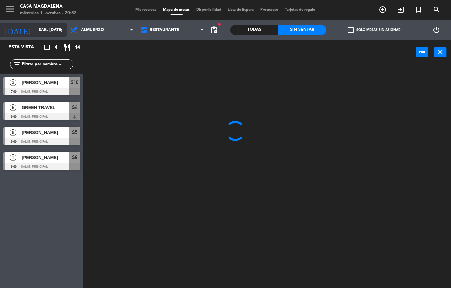
click at [35, 30] on input "sáb. [DATE]" at bounding box center [63, 29] width 56 height 11
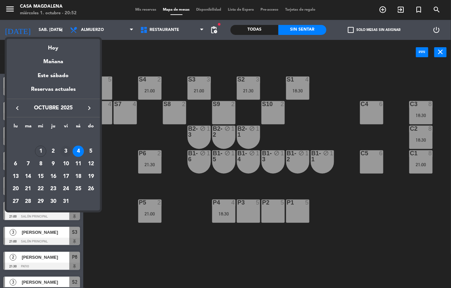
click at [66, 151] on div "3" at bounding box center [65, 151] width 11 height 11
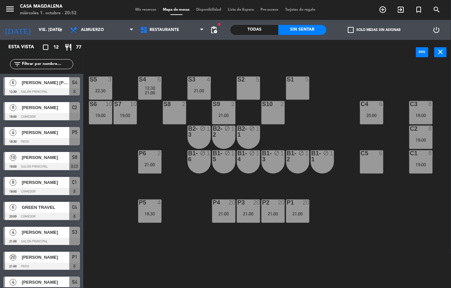
click at [148, 155] on div at bounding box center [149, 154] width 11 height 6
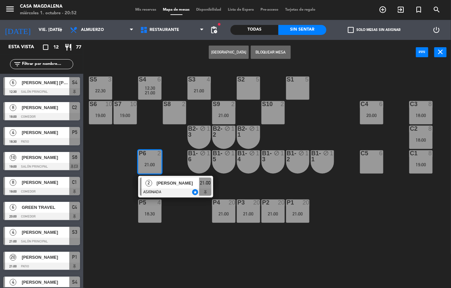
click at [154, 182] on div "2" at bounding box center [149, 183] width 14 height 11
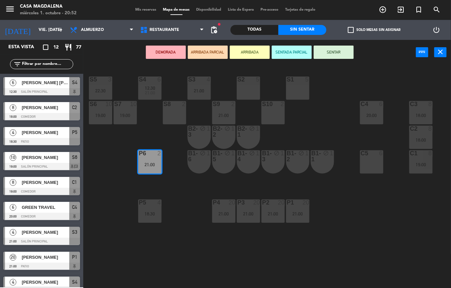
click at [149, 210] on div "P5 4 18:30" at bounding box center [149, 211] width 23 height 23
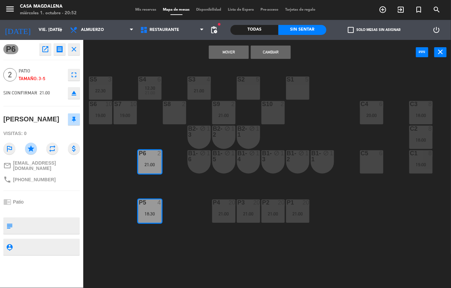
click at [212, 56] on button "Mover" at bounding box center [229, 52] width 40 height 13
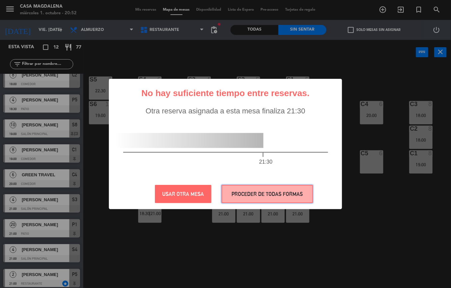
click at [253, 190] on button "PROCEDER DE TODAS FORMAS" at bounding box center [268, 194] width 92 height 18
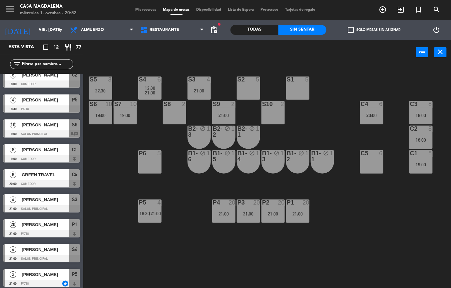
click at [100, 124] on div "S6 10 19:00" at bounding box center [100, 112] width 23 height 23
click at [105, 168] on div "S5 3 22:30 S4 6 12:30 21:00 S3 4 21:00 S2 5 S1 5 S6 10 19:00 S7 10 19:00 S8 2 S…" at bounding box center [269, 177] width 363 height 224
click at [106, 89] on div "22:30" at bounding box center [100, 91] width 23 height 5
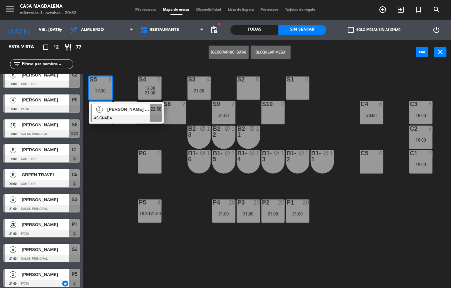
click at [115, 167] on div "S5 3 22:30 3 [PERSON_NAME] [PERSON_NAME] ASIGNADA 22:30 S4 6 12:30 21:00 S3 4 2…" at bounding box center [269, 177] width 363 height 224
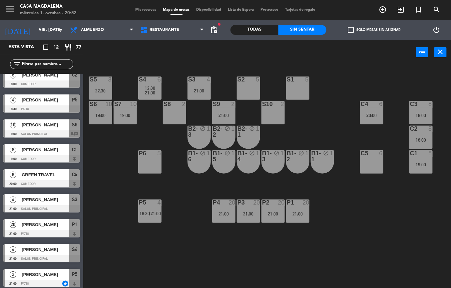
click at [148, 85] on div "S4 6 12:30 21:00" at bounding box center [149, 88] width 23 height 23
click at [111, 157] on div "S5 3 22:30 S4 6 12:30 21:00 S3 4 21:00 S2 5 S1 5 S6 10 19:00 S7 10 19:00 S8 2 S…" at bounding box center [269, 177] width 363 height 224
click at [35, 30] on input "vie. [DATE]" at bounding box center [63, 29] width 56 height 11
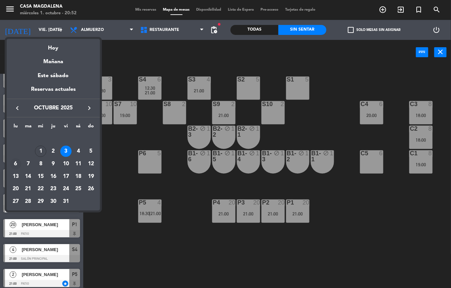
click at [16, 165] on div "6" at bounding box center [15, 164] width 11 height 11
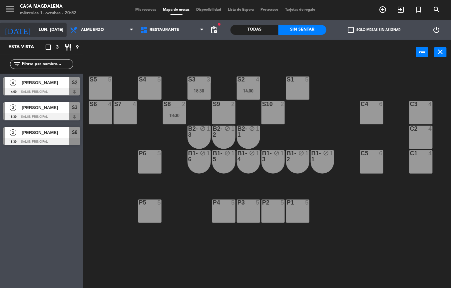
click at [35, 32] on input "lun. [DATE]" at bounding box center [63, 29] width 56 height 11
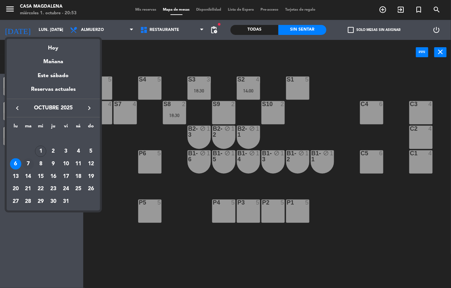
click at [28, 164] on div "7" at bounding box center [28, 164] width 11 height 11
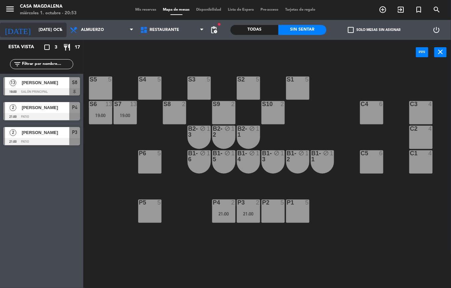
click at [40, 30] on input "[DATE] oct." at bounding box center [63, 29] width 56 height 11
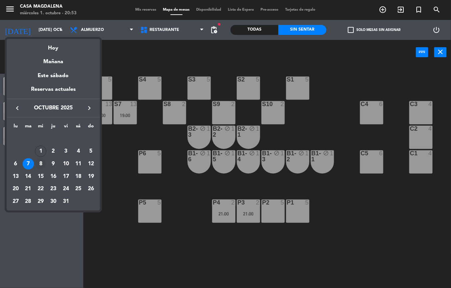
click at [41, 164] on div "8" at bounding box center [40, 164] width 11 height 11
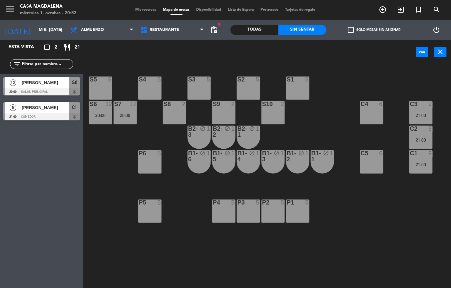
click at [414, 173] on div "C1 9 21:00" at bounding box center [420, 162] width 23 height 23
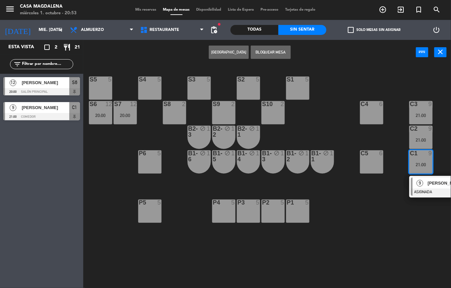
click at [431, 181] on span "[PERSON_NAME]" at bounding box center [449, 183] width 43 height 7
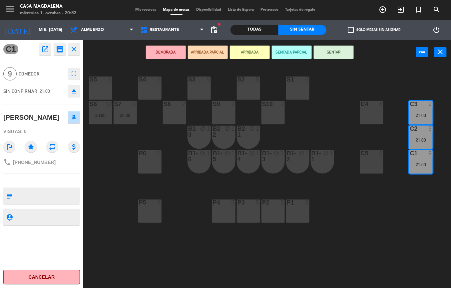
click at [361, 248] on div "S5 5 S4 5 S3 5 S2 5 S1 5 S6 12 20:00 S7 12 20:00 S8 2 S9 2 S10 2 C3 9 21:00 C4 …" at bounding box center [269, 177] width 363 height 224
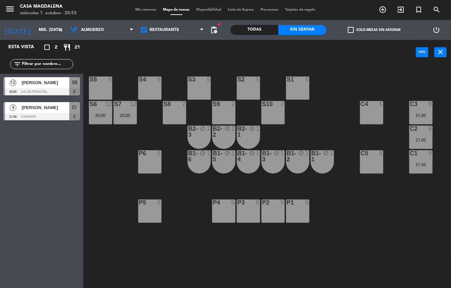
click at [126, 113] on div "20:00" at bounding box center [125, 115] width 23 height 5
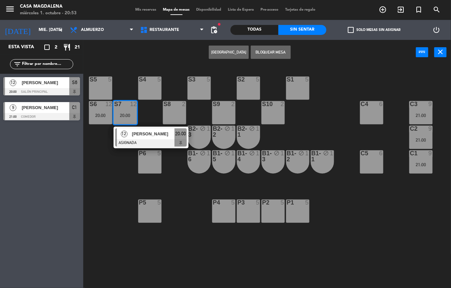
click at [187, 201] on div "S5 5 S4 5 S3 5 S2 5 S1 5 S6 12 20:00 S7 12 20:00 12 [PERSON_NAME] ASIGNADA 20:0…" at bounding box center [269, 177] width 363 height 224
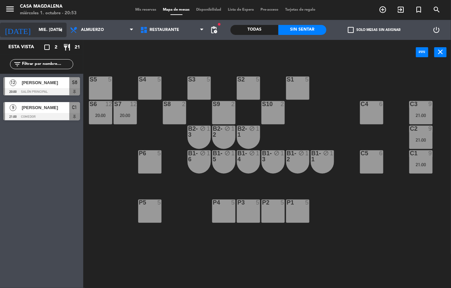
click at [35, 27] on input "mié. [DATE]" at bounding box center [63, 29] width 56 height 11
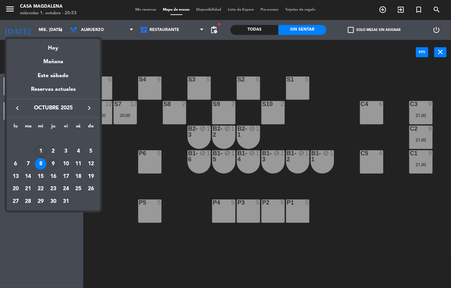
click at [53, 163] on div "9" at bounding box center [53, 164] width 11 height 11
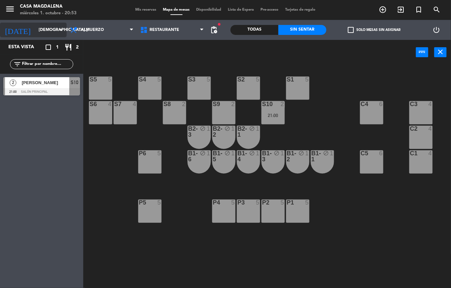
click at [39, 30] on input "[DEMOGRAPHIC_DATA] [DATE]" at bounding box center [63, 29] width 56 height 11
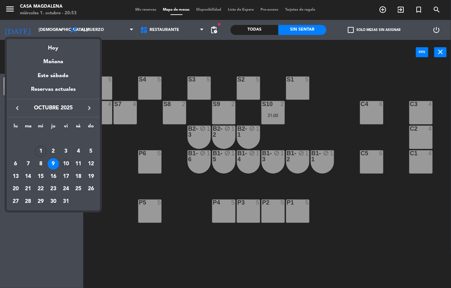
click at [67, 165] on div "10" at bounding box center [65, 164] width 11 height 11
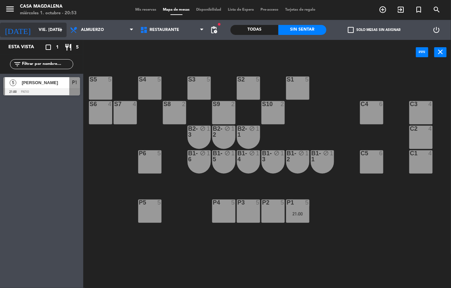
click at [35, 29] on input "vie. [DATE]" at bounding box center [63, 29] width 56 height 11
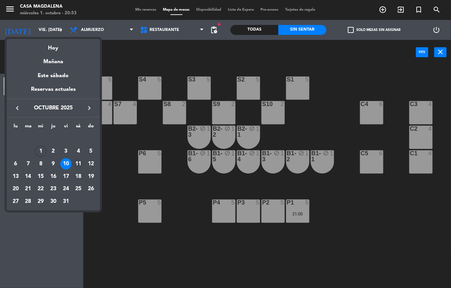
click at [77, 166] on div "11" at bounding box center [78, 164] width 11 height 11
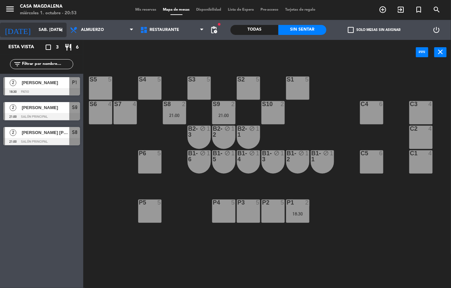
click at [41, 28] on input "sáb. [DATE]" at bounding box center [63, 29] width 56 height 11
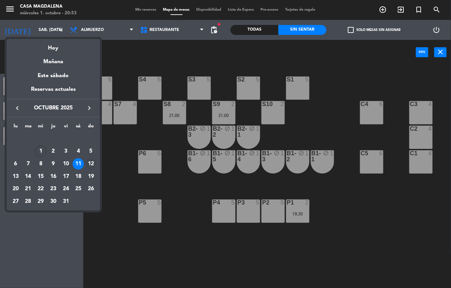
click at [89, 163] on div "12" at bounding box center [90, 164] width 11 height 11
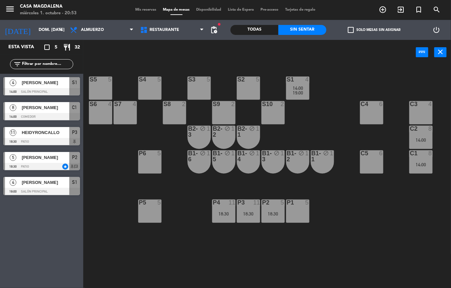
click at [421, 163] on div "14:00" at bounding box center [420, 165] width 23 height 5
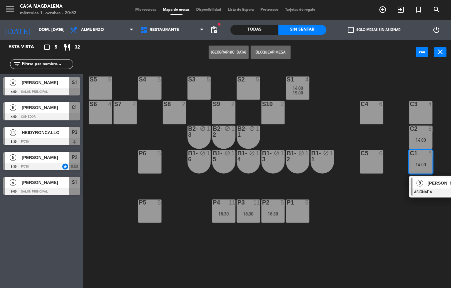
click at [428, 182] on span "[PERSON_NAME]" at bounding box center [449, 183] width 43 height 7
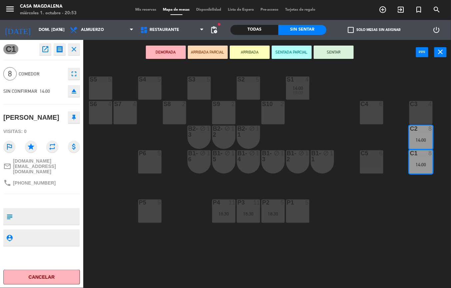
click at [328, 167] on div "B1-1 block 1" at bounding box center [322, 162] width 23 height 23
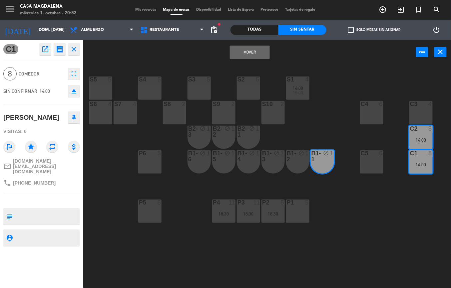
click at [254, 56] on button "Mover" at bounding box center [250, 52] width 40 height 13
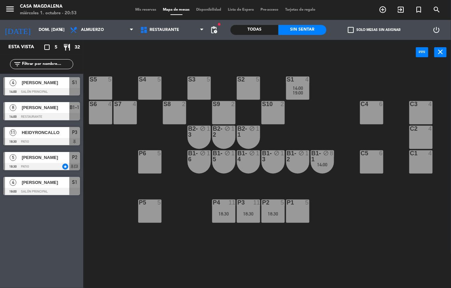
click at [321, 158] on div "block" at bounding box center [322, 157] width 11 height 12
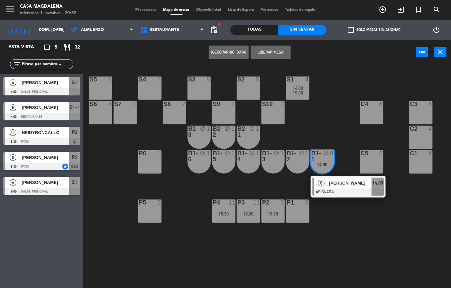
click at [334, 176] on div "8 [PERSON_NAME] 14:00" at bounding box center [348, 187] width 75 height 22
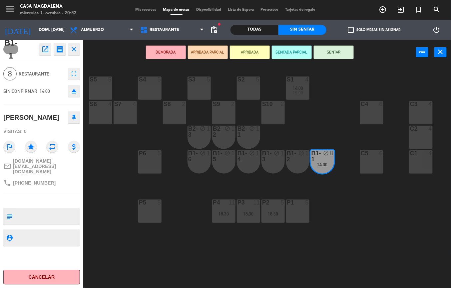
click at [412, 168] on div "C1 4" at bounding box center [420, 162] width 23 height 23
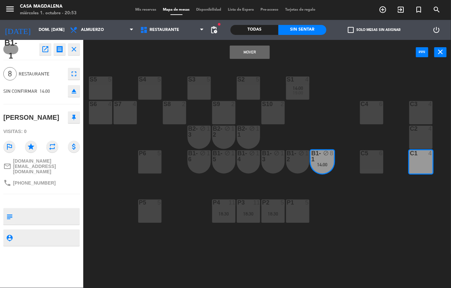
click at [256, 55] on button "Mover" at bounding box center [250, 52] width 40 height 13
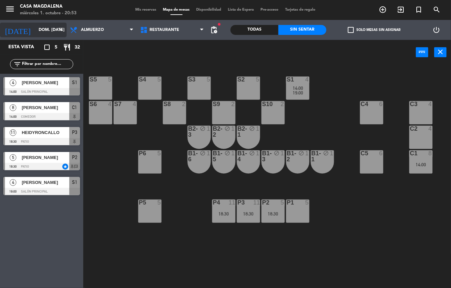
click at [35, 32] on input "dom. [DATE]" at bounding box center [63, 29] width 56 height 11
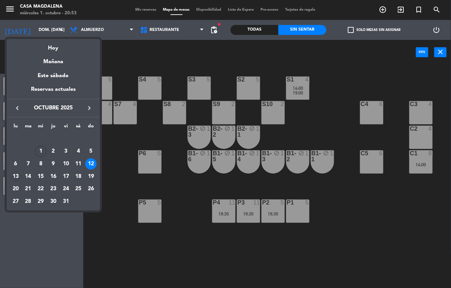
click at [16, 175] on div "13" at bounding box center [15, 176] width 11 height 11
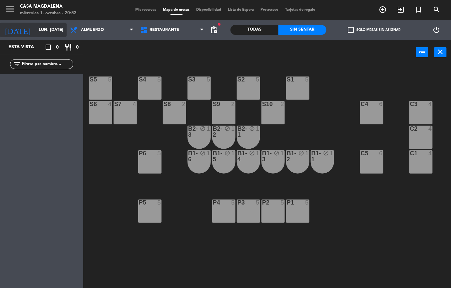
click at [35, 29] on input "lun. [DATE]" at bounding box center [63, 29] width 56 height 11
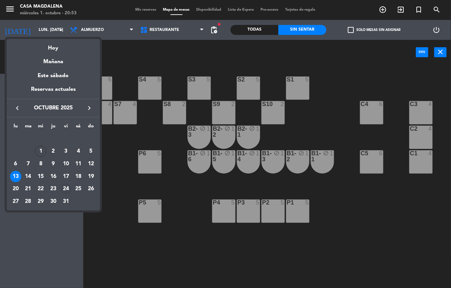
click at [66, 189] on div "24" at bounding box center [65, 189] width 11 height 11
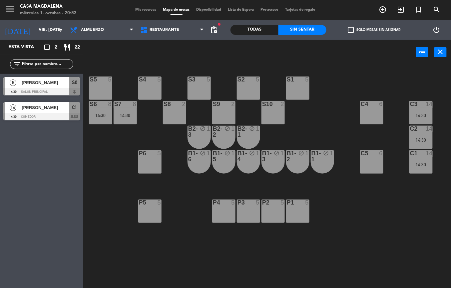
click at [102, 122] on div "S6 8 14:30" at bounding box center [100, 112] width 23 height 23
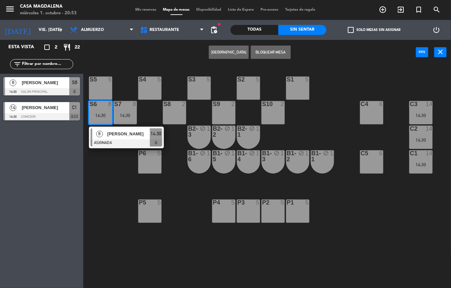
click at [107, 135] on span "[PERSON_NAME]" at bounding box center [128, 134] width 43 height 7
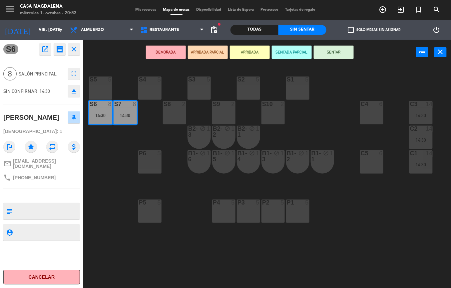
click at [322, 250] on div "S5 5 S4 5 S3 5 S2 5 S1 5 S6 8 14:30 S7 8 14:30 S8 2 S9 2 S10 2 C3 14 14:30 C4 6…" at bounding box center [269, 177] width 363 height 224
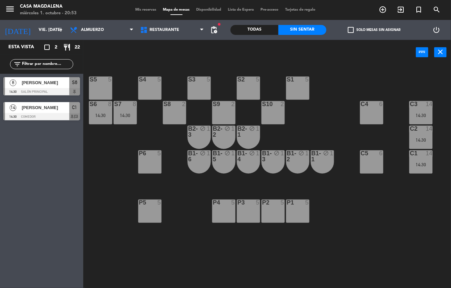
click at [420, 166] on div "14:30" at bounding box center [420, 165] width 23 height 5
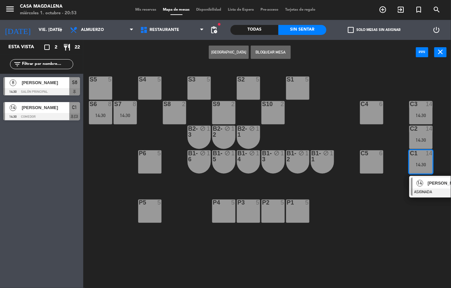
click at [436, 183] on span "[PERSON_NAME]" at bounding box center [449, 183] width 43 height 7
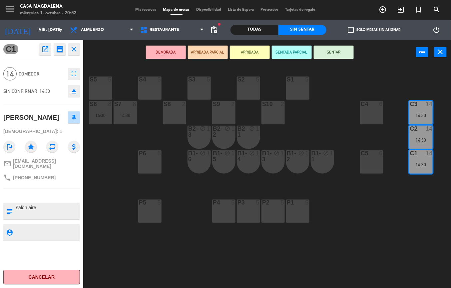
click at [302, 268] on div "S5 5 S4 5 S3 5 S2 5 S1 5 S6 8 14:30 S7 8 14:30 S8 2 S9 2 S10 2 C3 14 14:30 C4 6…" at bounding box center [269, 177] width 363 height 224
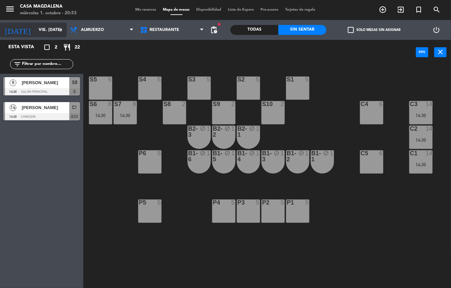
click at [35, 32] on input "vie. [DATE]" at bounding box center [63, 29] width 56 height 11
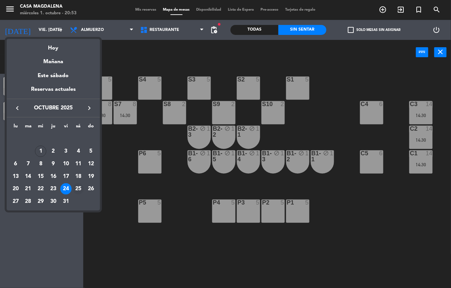
click at [80, 189] on div "25" at bounding box center [78, 189] width 11 height 11
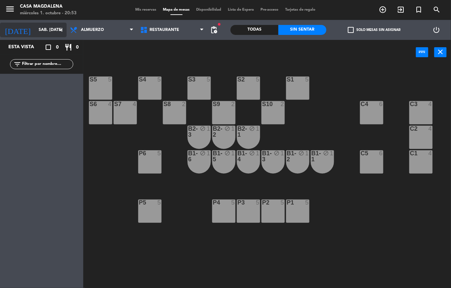
click at [35, 31] on input "sáb. [DATE]" at bounding box center [63, 29] width 56 height 11
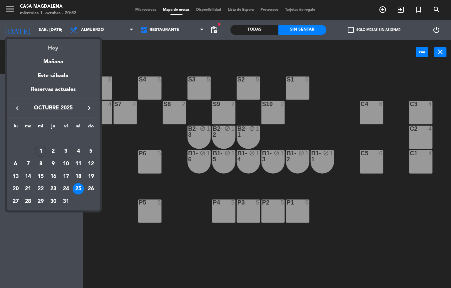
click at [53, 46] on div "Hoy" at bounding box center [53, 46] width 93 height 14
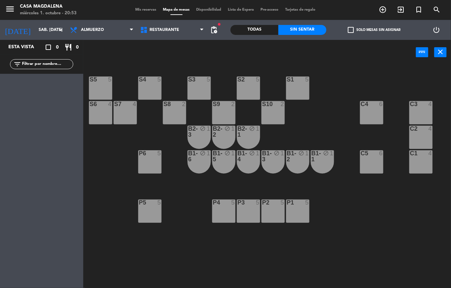
type input "mié. [DATE]"
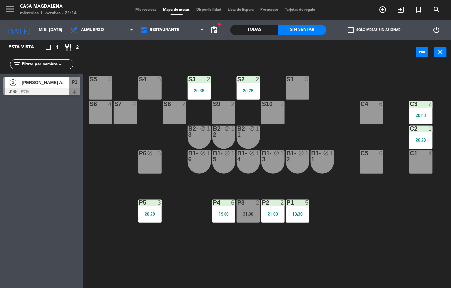
click at [13, 8] on icon "menu" at bounding box center [10, 9] width 10 height 10
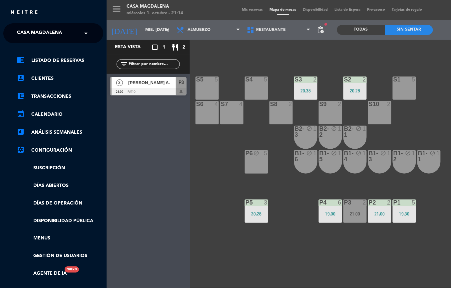
click at [84, 35] on span at bounding box center [87, 33] width 11 height 14
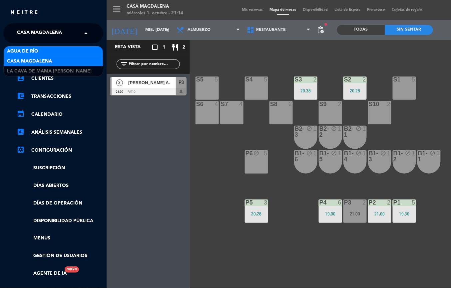
click at [54, 47] on div "Agua de río" at bounding box center [53, 51] width 99 height 10
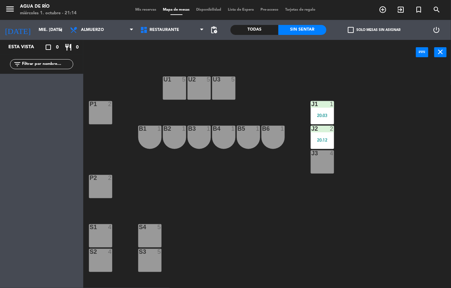
click at [322, 104] on div at bounding box center [322, 104] width 11 height 6
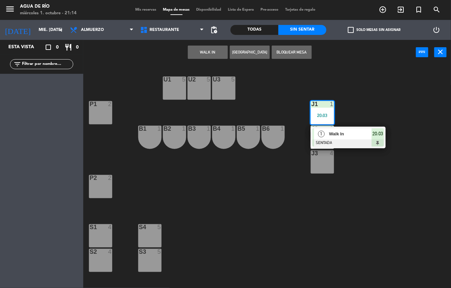
click at [357, 133] on span "Walk In" at bounding box center [350, 134] width 43 height 7
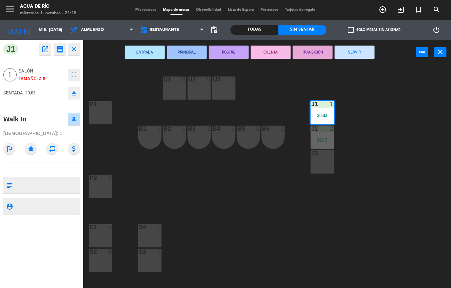
click at [354, 51] on button "SERVIR" at bounding box center [355, 52] width 40 height 13
